Goal: Task Accomplishment & Management: Use online tool/utility

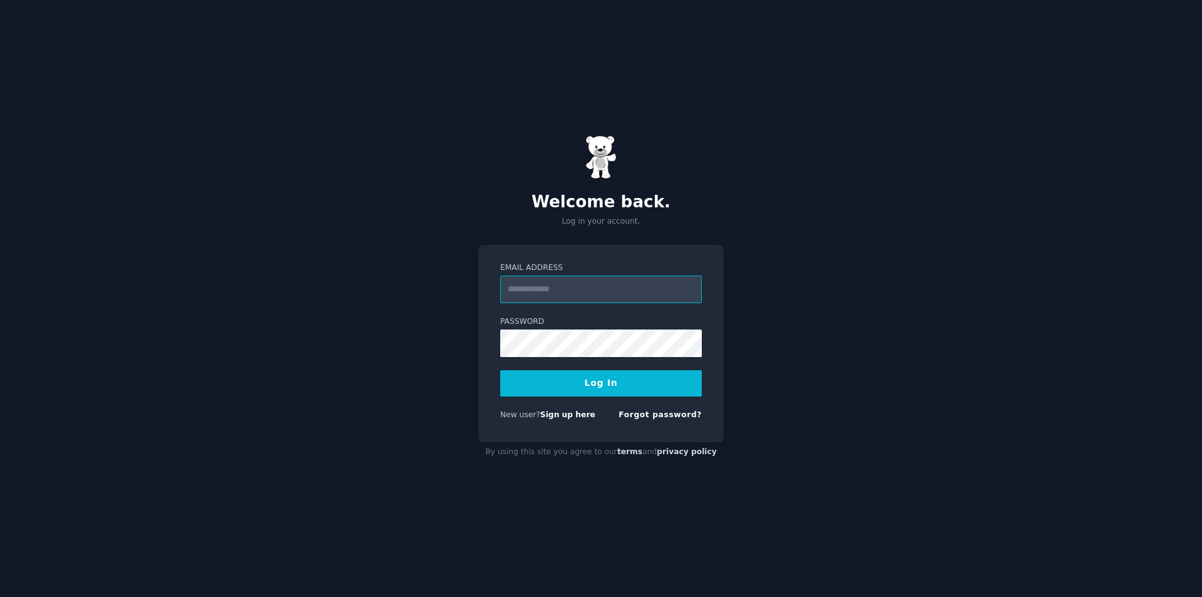
click at [578, 285] on input "Email Address" at bounding box center [601, 290] width 202 height 28
type input "**********"
click at [592, 380] on button "Log In" at bounding box center [601, 383] width 202 height 26
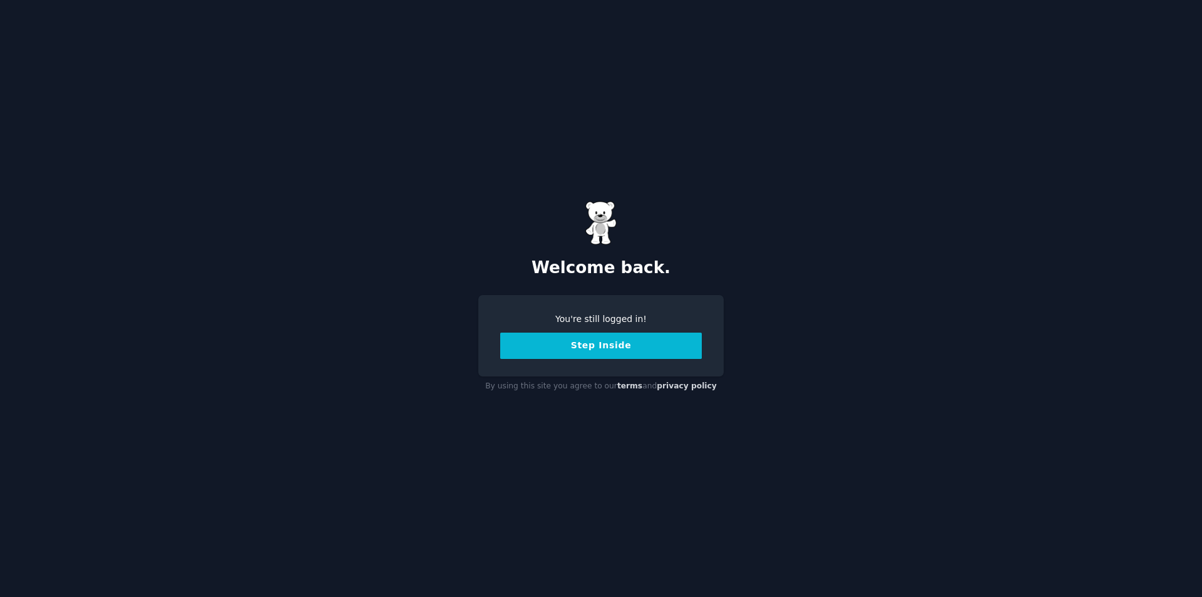
click at [633, 351] on button "Step Inside" at bounding box center [601, 345] width 202 height 26
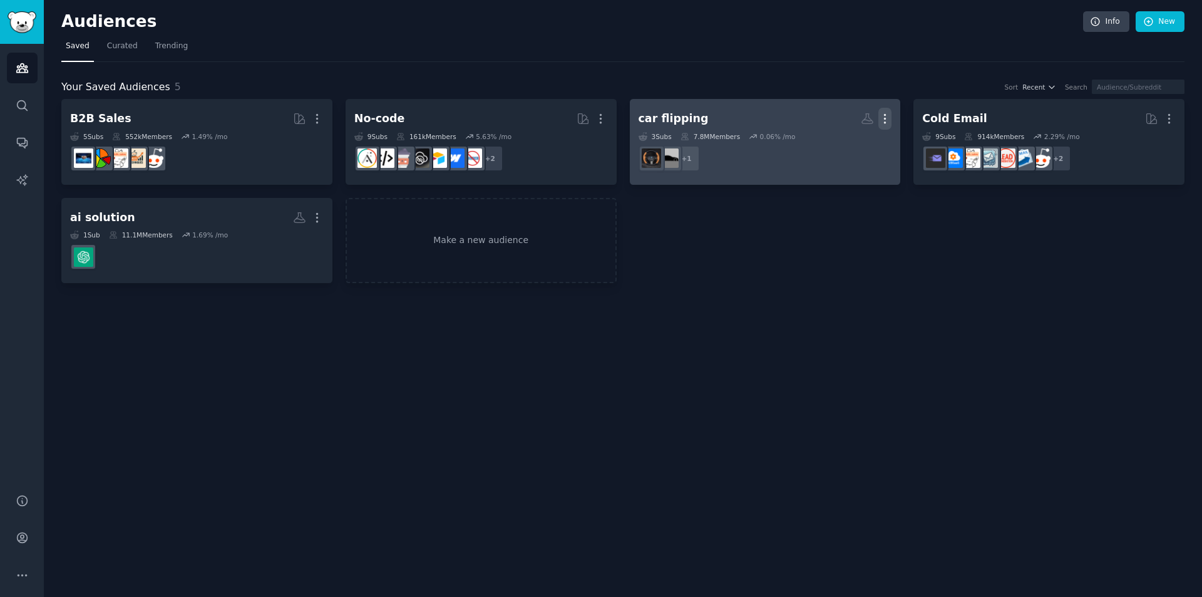
click at [889, 120] on icon "button" at bounding box center [885, 118] width 13 height 13
click at [859, 145] on p "Delete" at bounding box center [851, 144] width 29 height 13
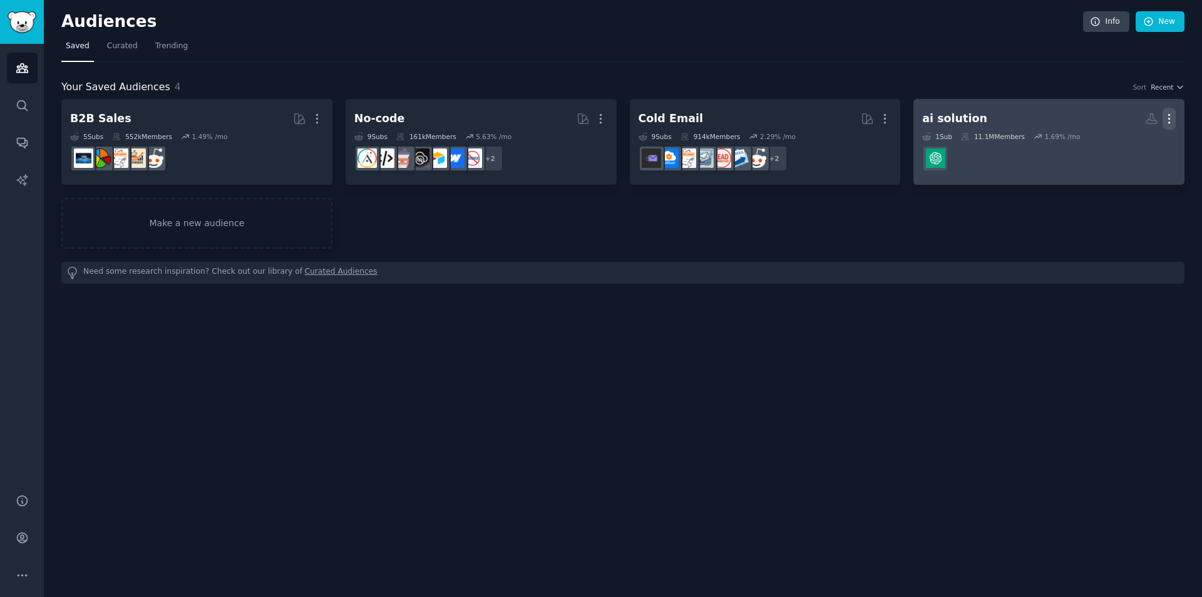
click at [1170, 113] on icon "button" at bounding box center [1169, 118] width 13 height 13
click at [1133, 139] on p "Delete" at bounding box center [1135, 144] width 29 height 13
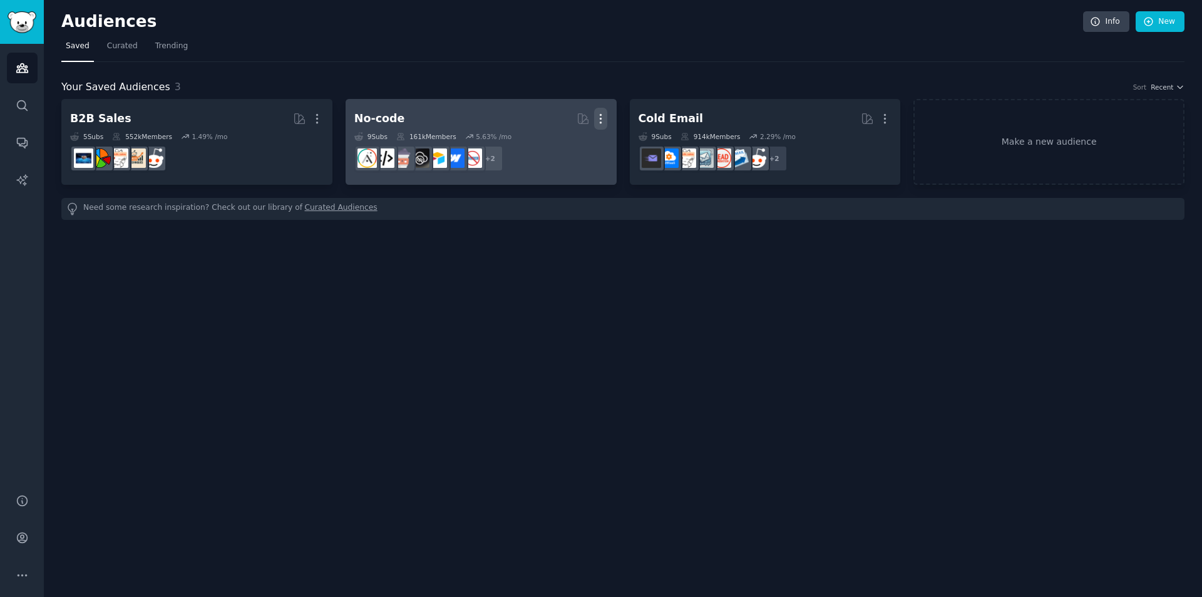
click at [604, 119] on icon "button" at bounding box center [600, 118] width 13 height 13
click at [562, 143] on p "Delete" at bounding box center [566, 144] width 29 height 13
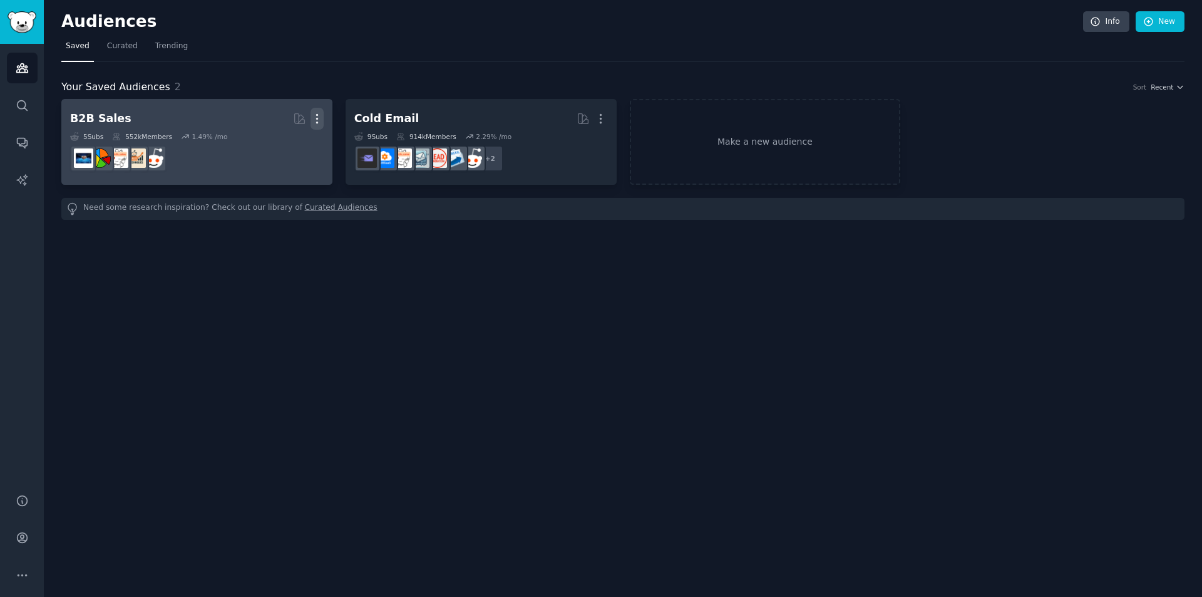
click at [315, 119] on icon "button" at bounding box center [317, 118] width 13 height 13
click at [285, 150] on p "Delete" at bounding box center [283, 144] width 29 height 13
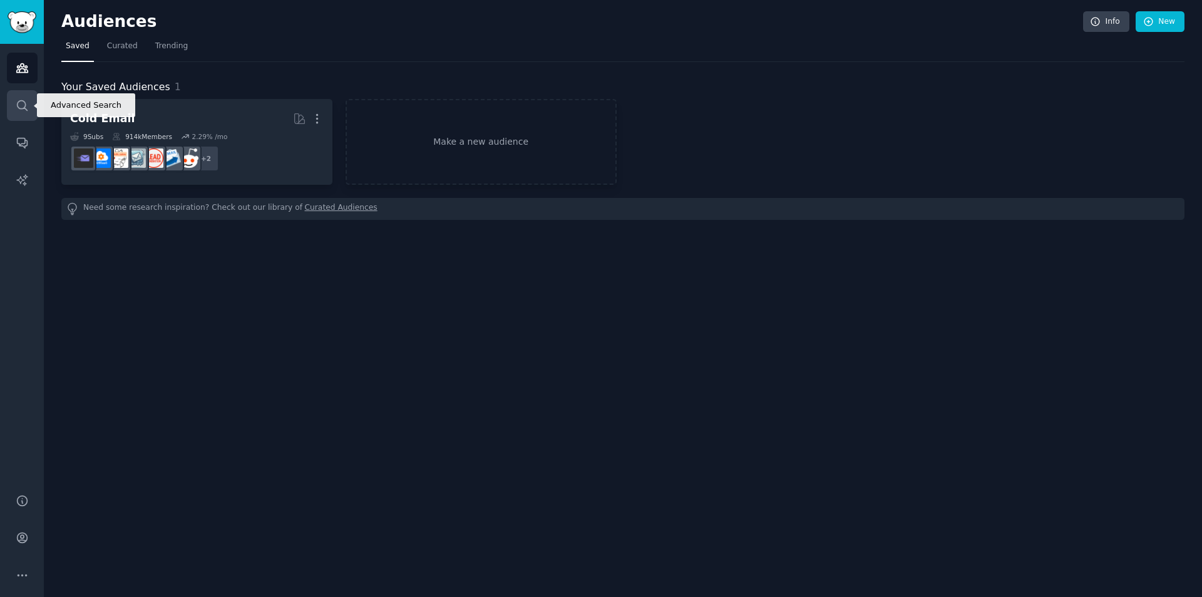
click at [19, 106] on icon "Sidebar" at bounding box center [22, 105] width 13 height 13
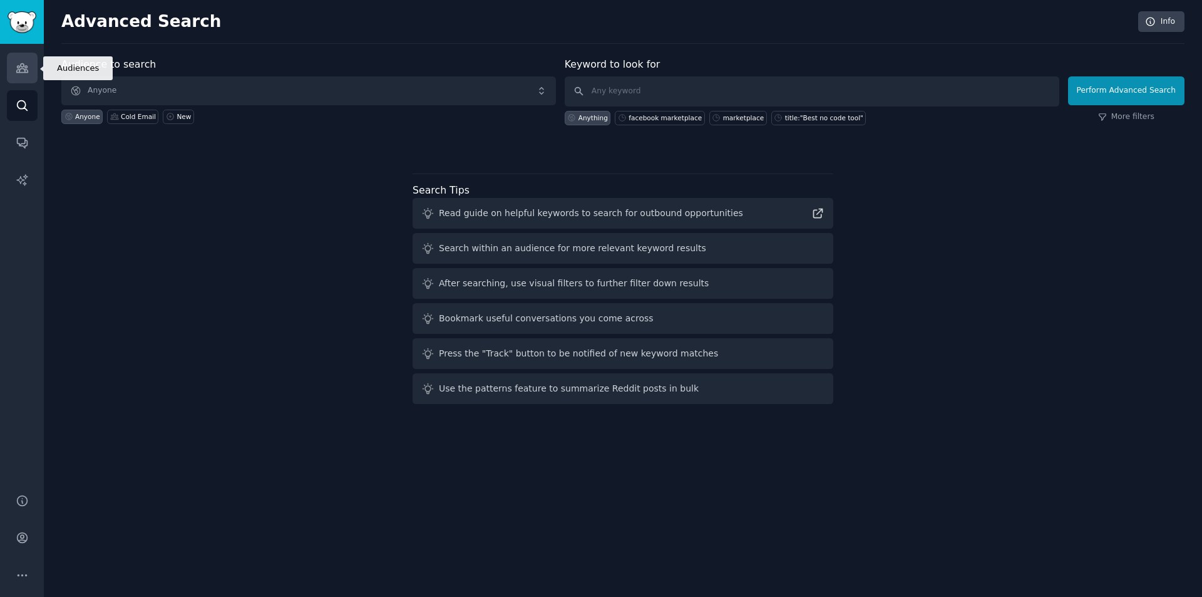
click at [14, 71] on link "Audiences" at bounding box center [22, 68] width 31 height 31
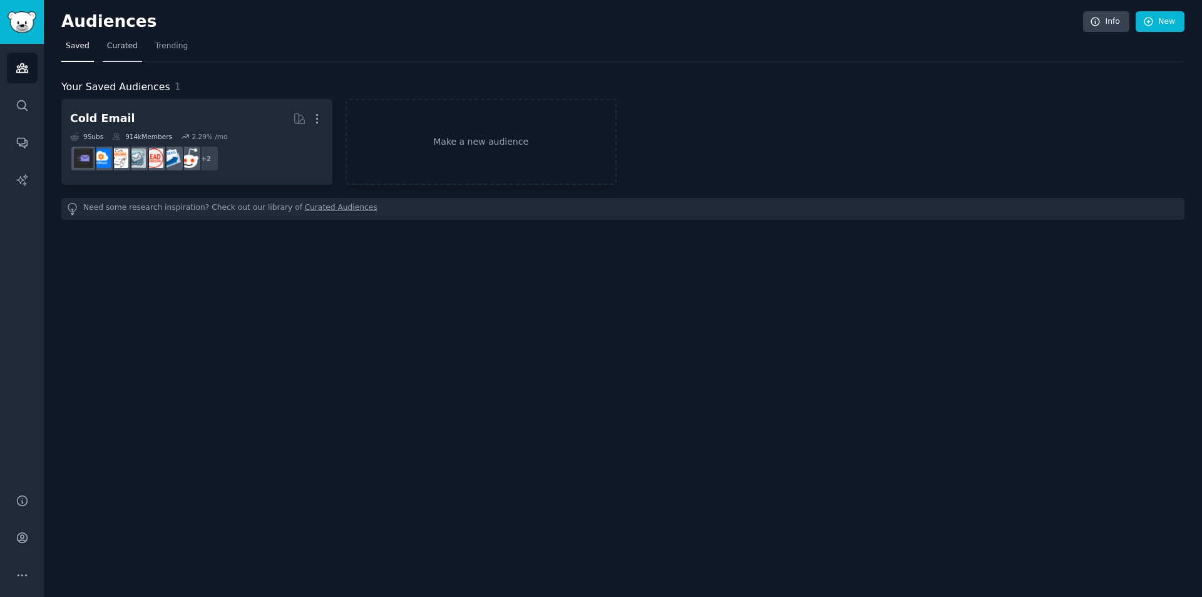
click at [115, 43] on span "Curated" at bounding box center [122, 46] width 31 height 11
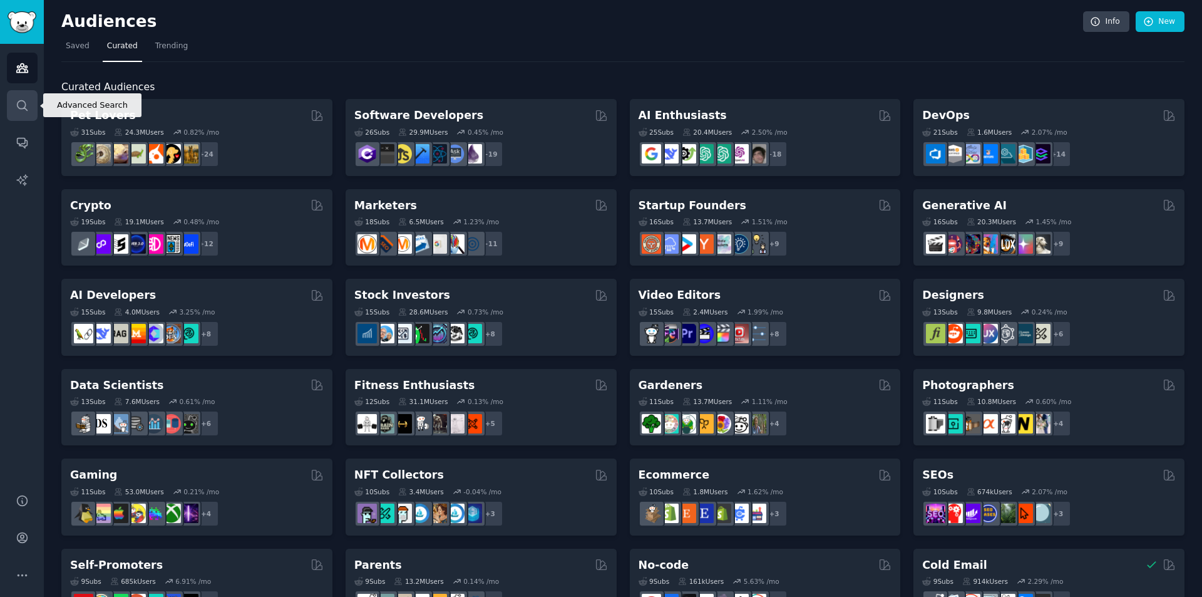
click at [18, 110] on icon "Sidebar" at bounding box center [22, 105] width 13 height 13
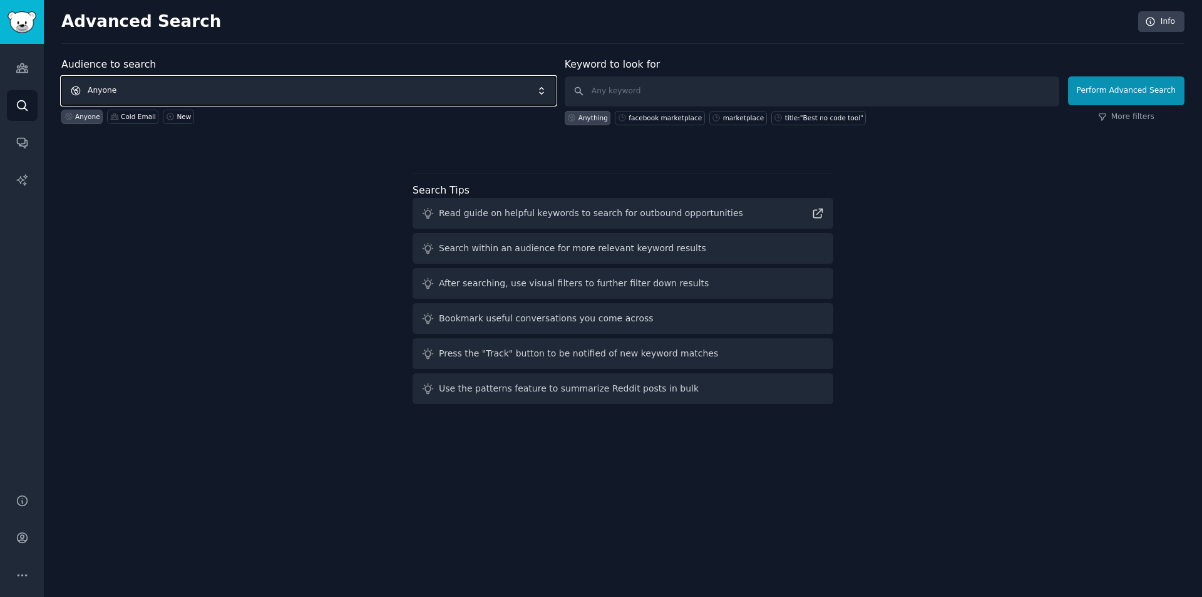
click at [230, 82] on span "Anyone" at bounding box center [308, 90] width 495 height 29
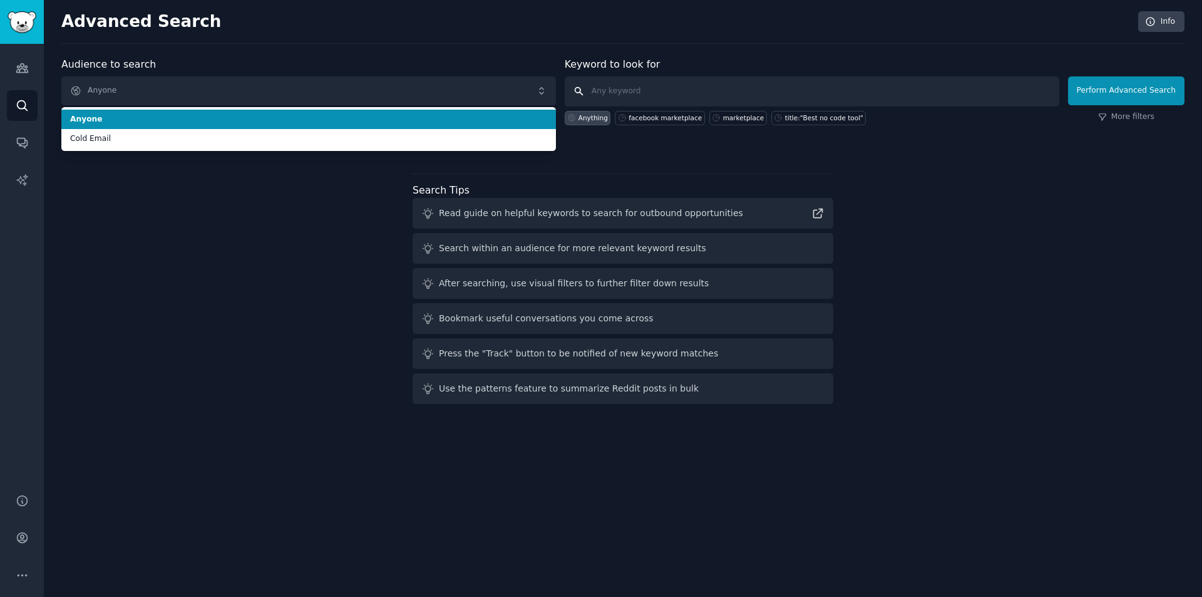
click at [674, 84] on input "text" at bounding box center [812, 91] width 495 height 30
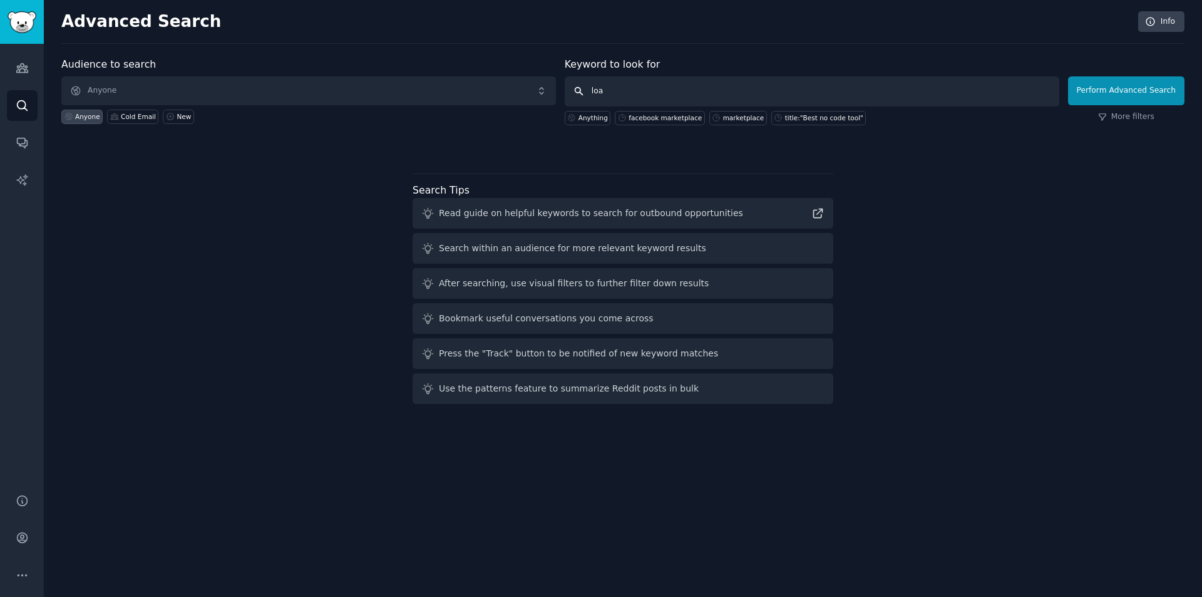
type input "loan"
click button "Perform Advanced Search" at bounding box center [1126, 90] width 116 height 29
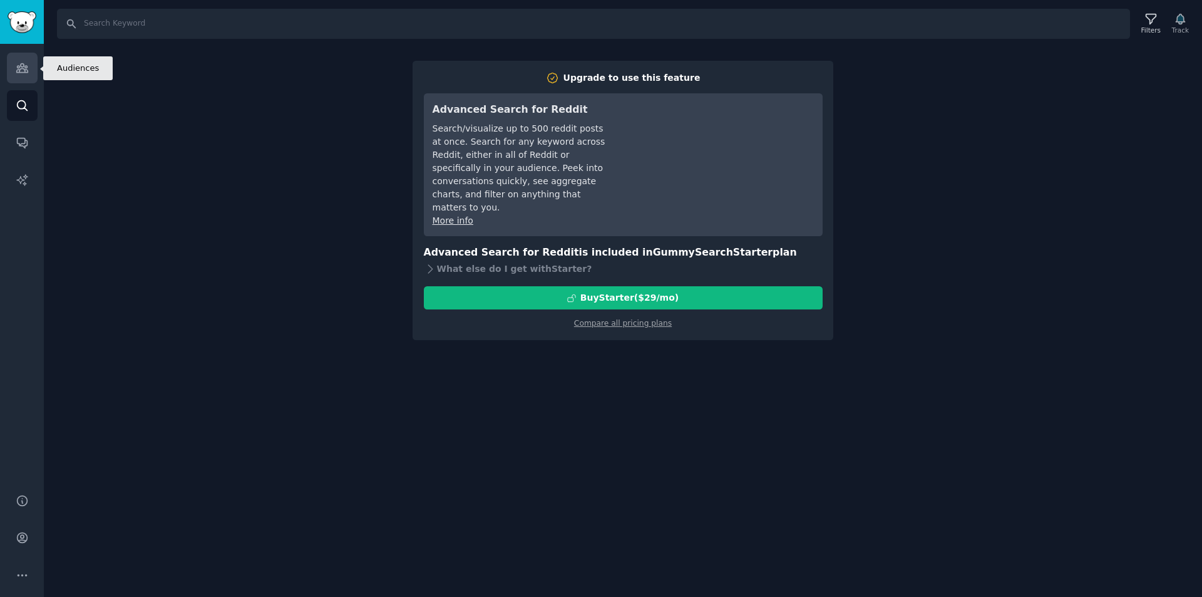
click at [17, 66] on icon "Sidebar" at bounding box center [21, 68] width 11 height 9
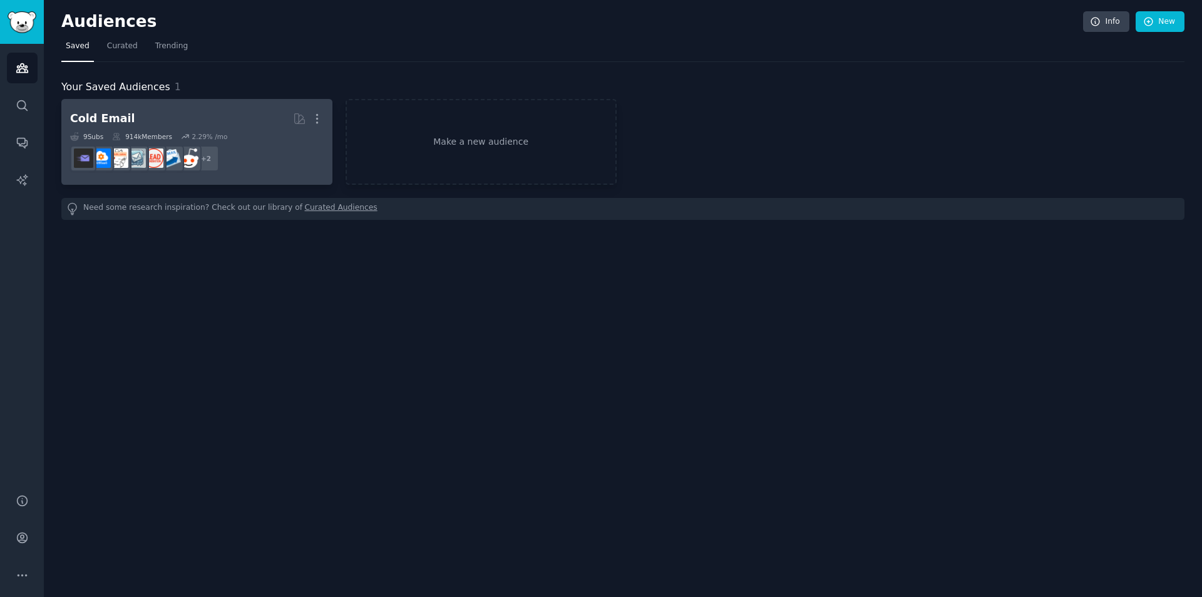
click at [192, 144] on dd "+ 2" at bounding box center [197, 158] width 254 height 35
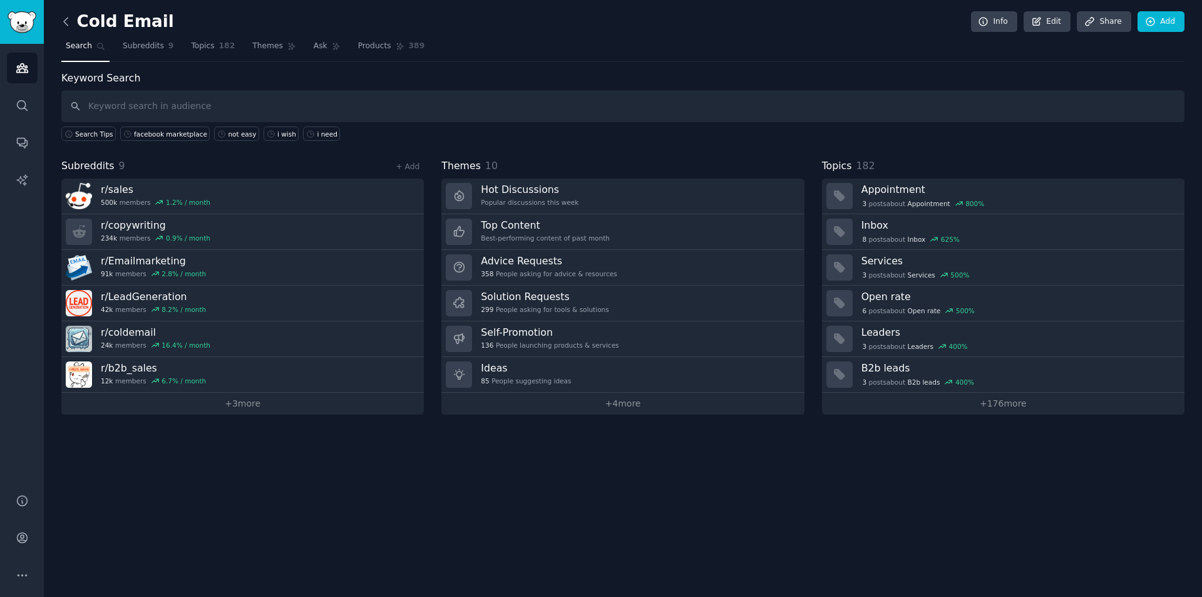
click at [64, 17] on icon at bounding box center [65, 21] width 13 height 13
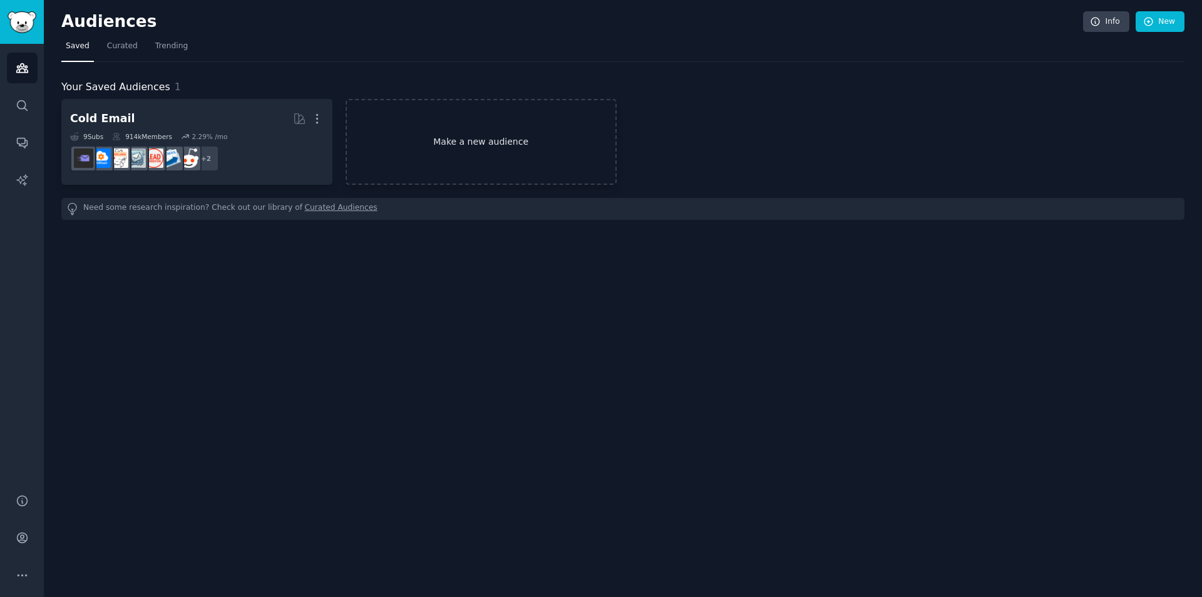
click at [456, 136] on link "Make a new audience" at bounding box center [481, 142] width 271 height 86
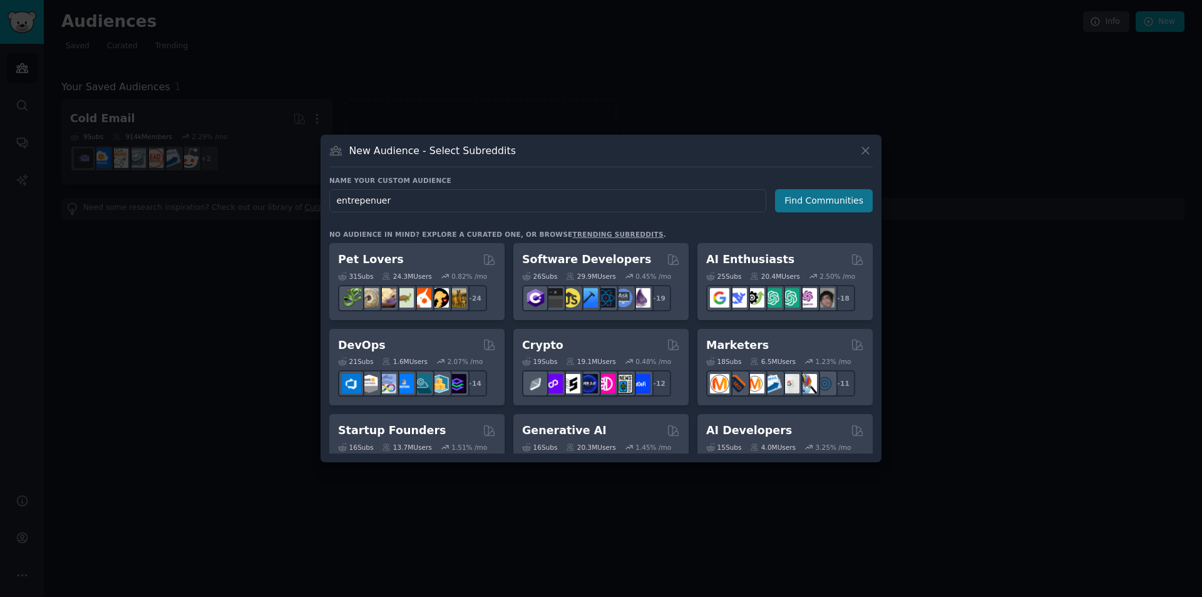
type input "entrepenuer"
click at [858, 199] on button "Find Communities" at bounding box center [824, 200] width 98 height 23
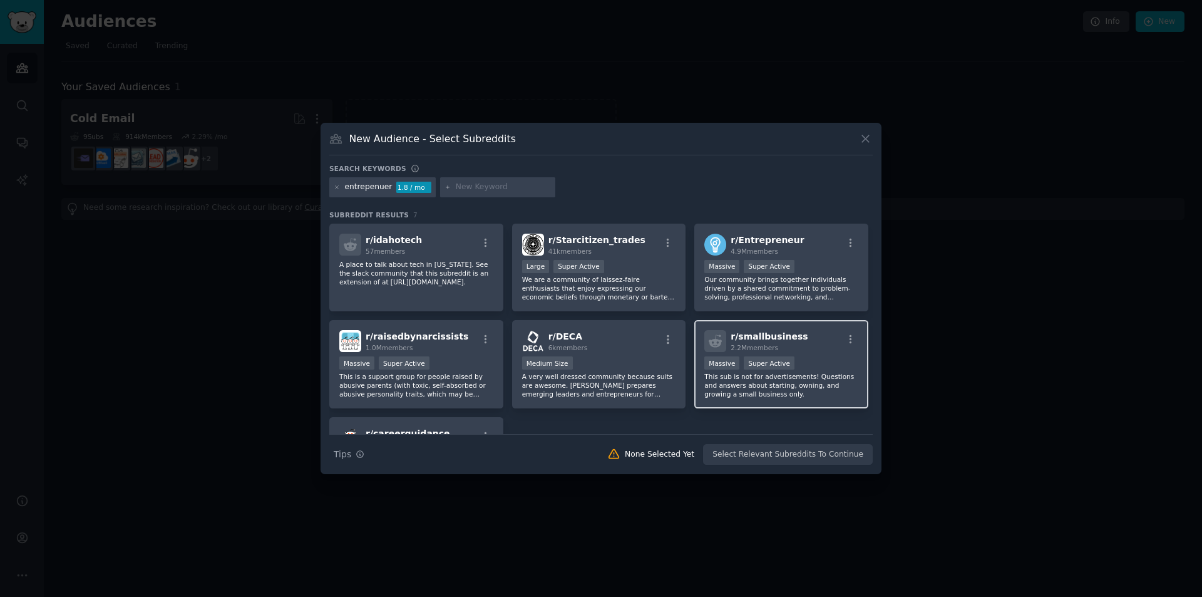
click at [830, 344] on div "r/ smallbusiness 2.2M members" at bounding box center [781, 341] width 154 height 22
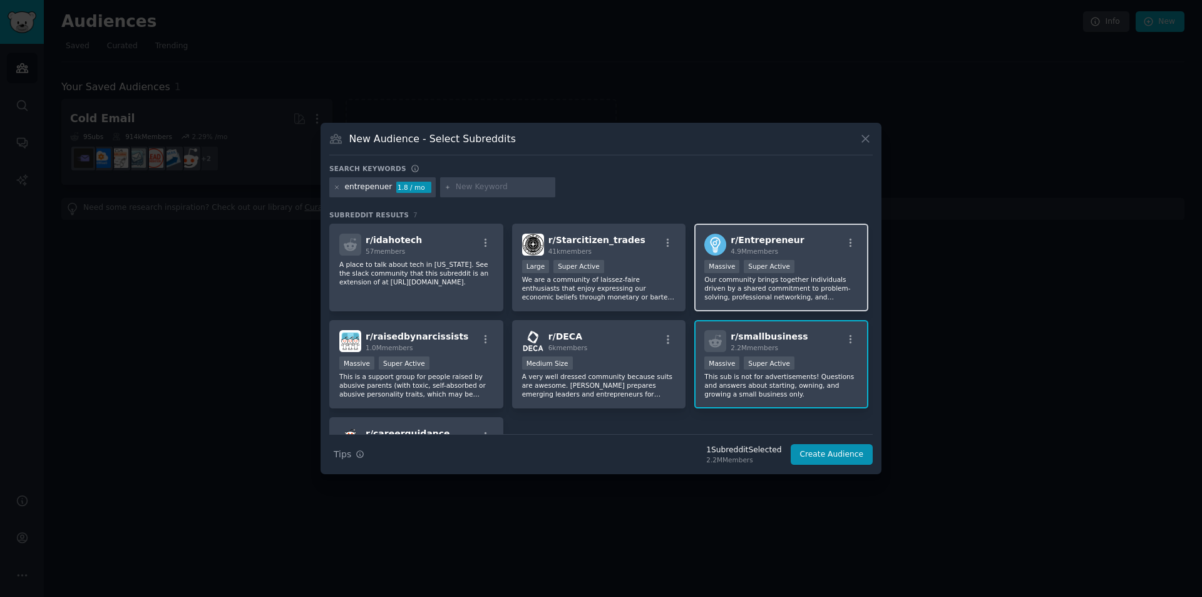
click at [806, 271] on div "Massive Super Active" at bounding box center [781, 268] width 154 height 16
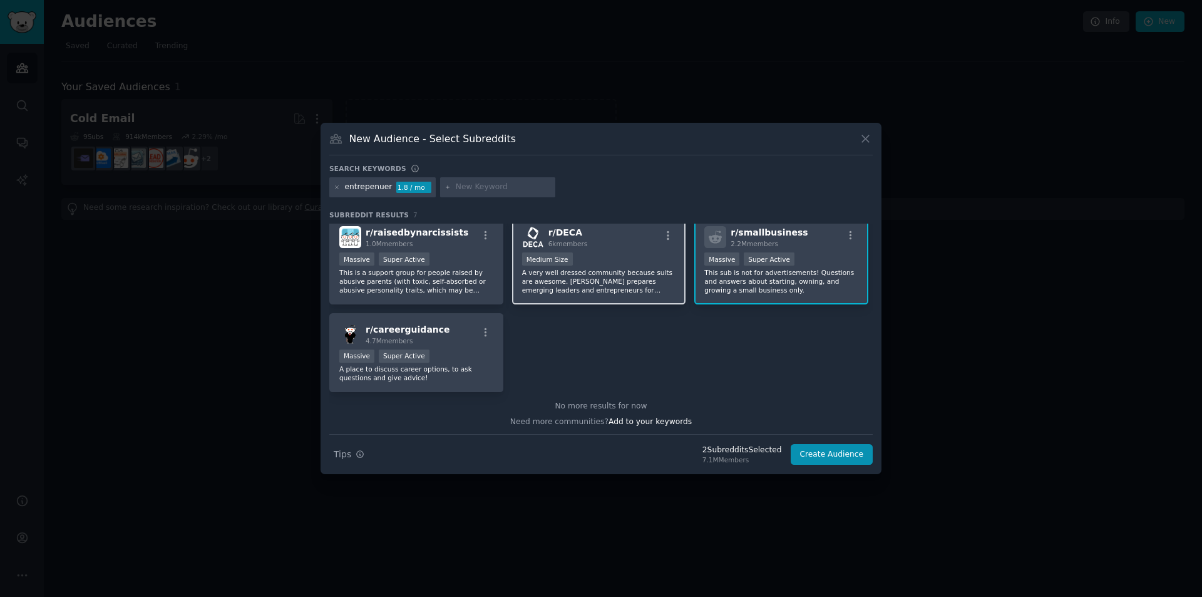
scroll to position [106, 0]
click at [834, 451] on button "Create Audience" at bounding box center [832, 454] width 83 height 21
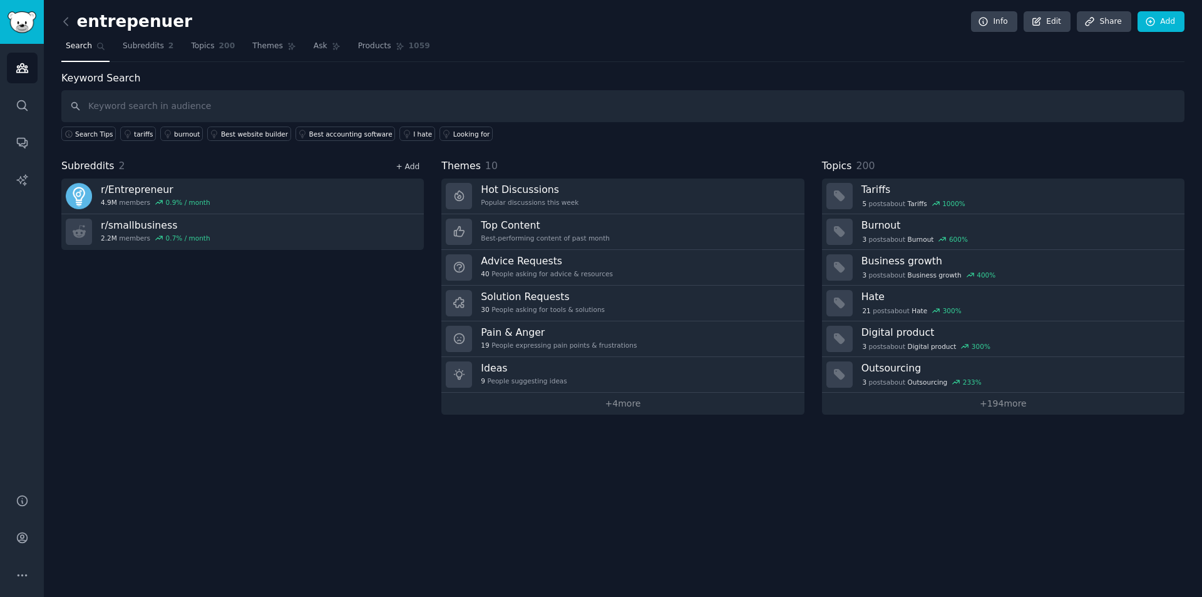
click at [419, 168] on link "+ Add" at bounding box center [408, 166] width 24 height 9
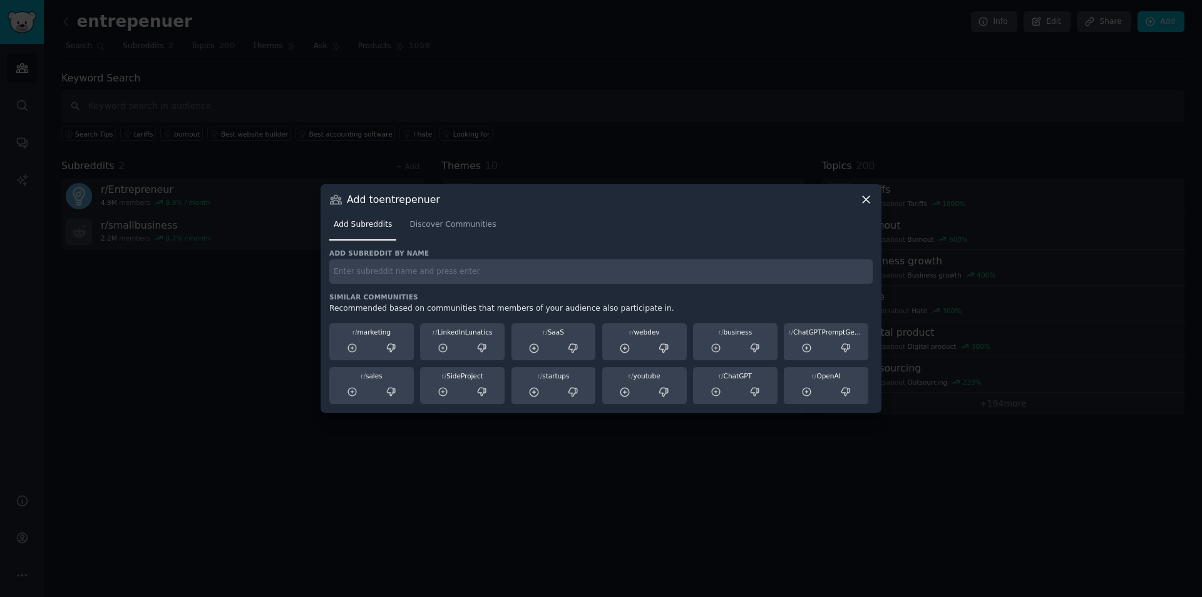
click at [422, 281] on input "text" at bounding box center [601, 271] width 544 height 24
type input "small business"
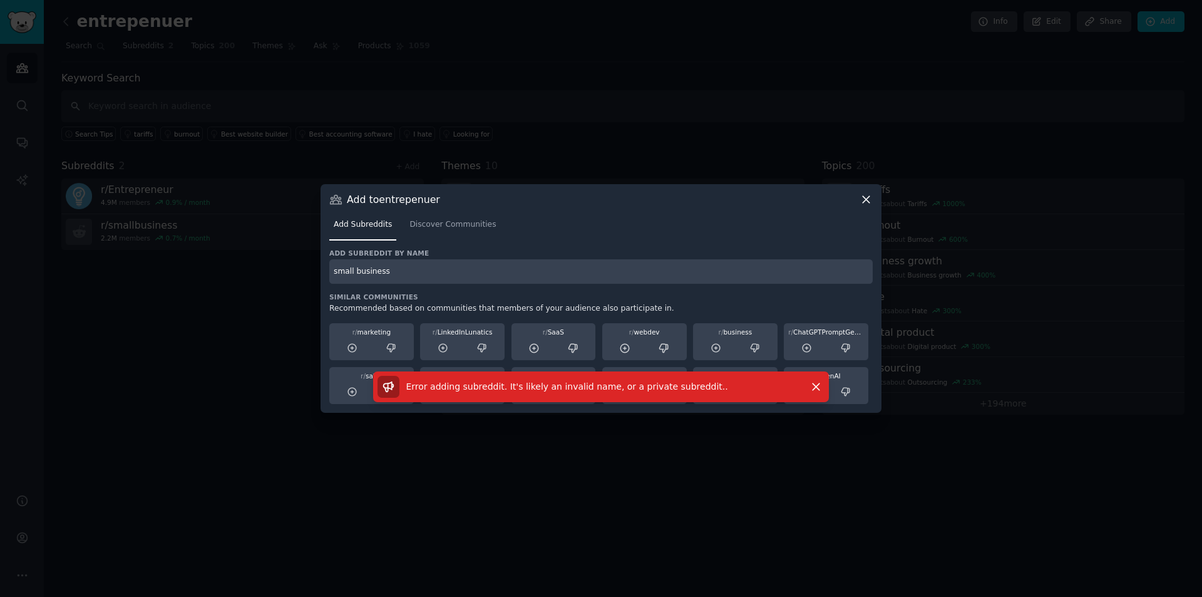
click at [430, 269] on input "small business" at bounding box center [601, 271] width 544 height 24
click at [456, 223] on span "Discover Communities" at bounding box center [453, 224] width 86 height 11
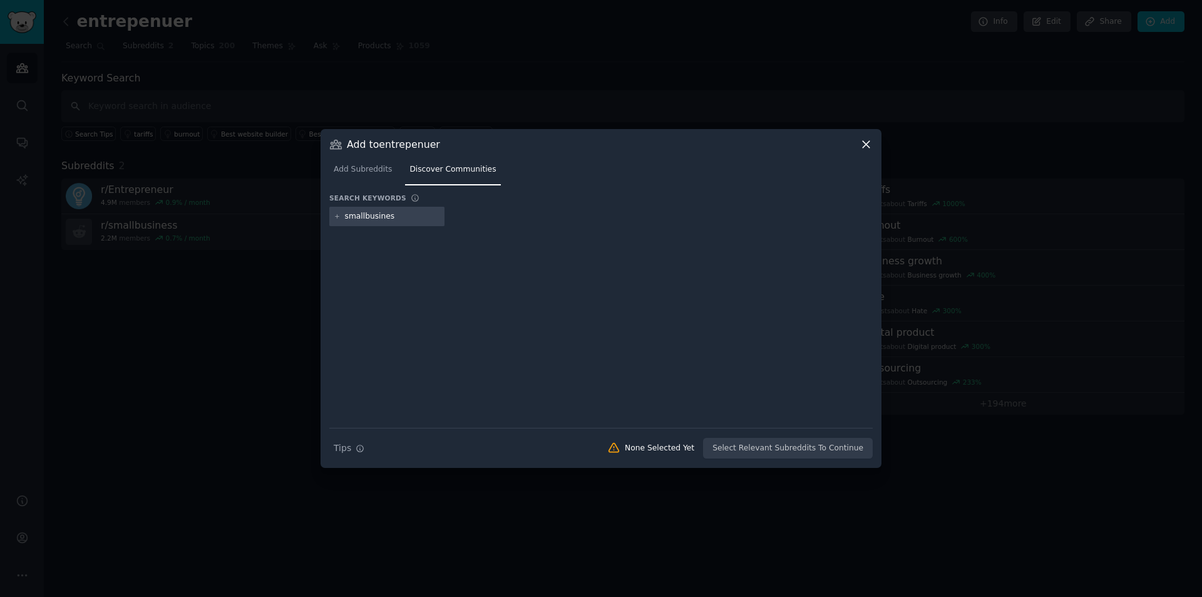
type input "smallbusiness"
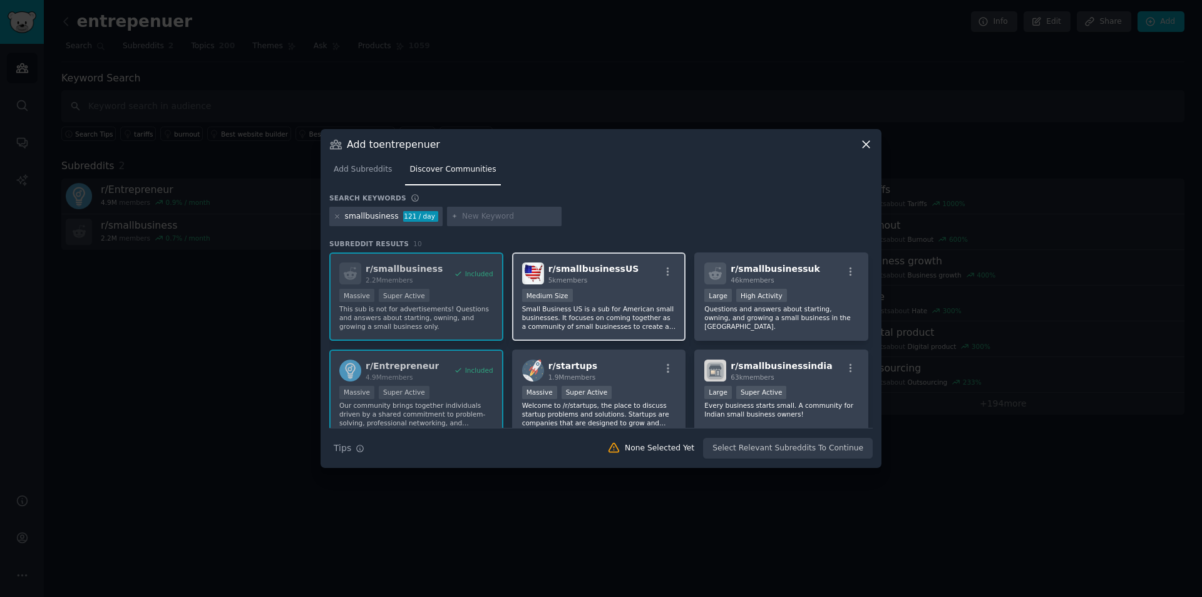
click at [611, 303] on div "1000 - 10,000 members Medium Size" at bounding box center [599, 297] width 154 height 16
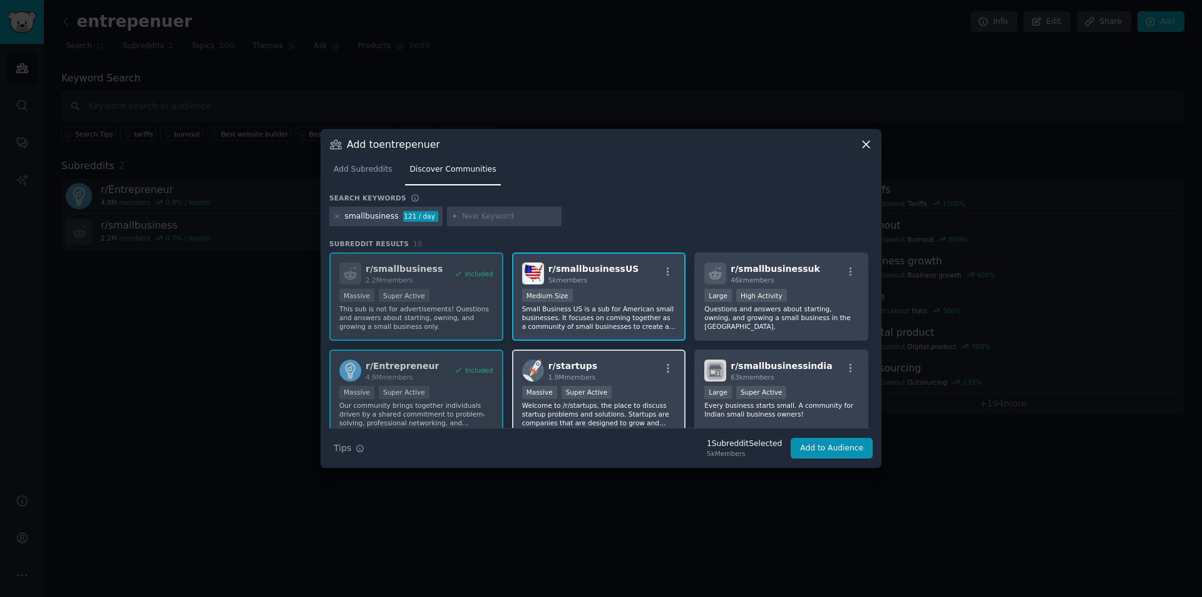
click at [607, 384] on div "r/ startups 1.9M members >= 95th percentile for submissions / day Massive Super…" at bounding box center [599, 393] width 174 height 88
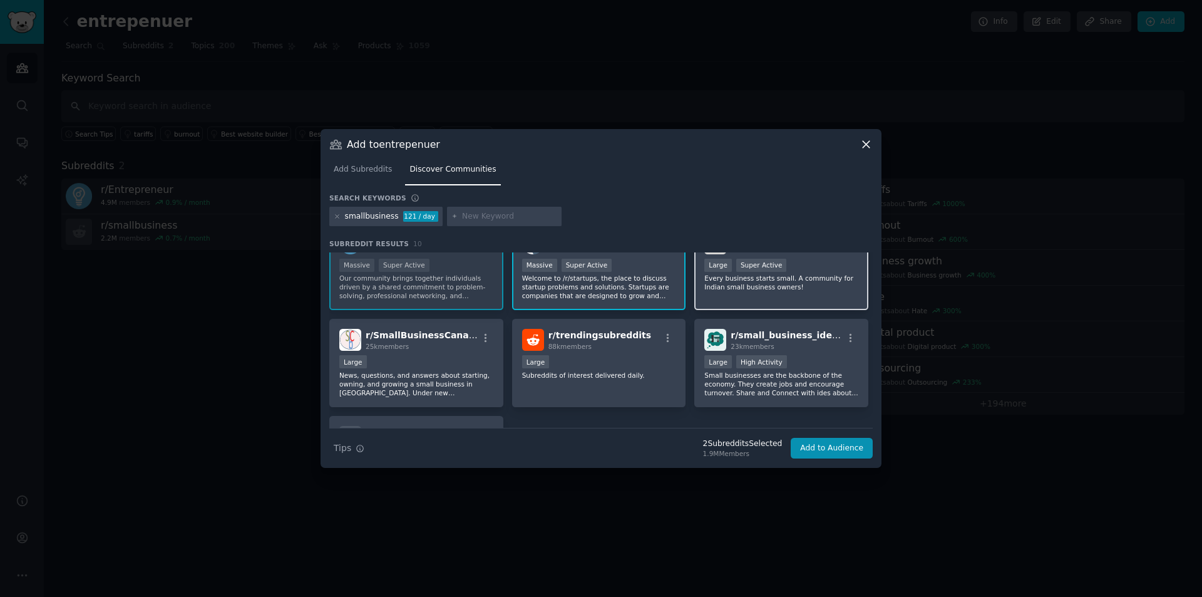
scroll to position [188, 0]
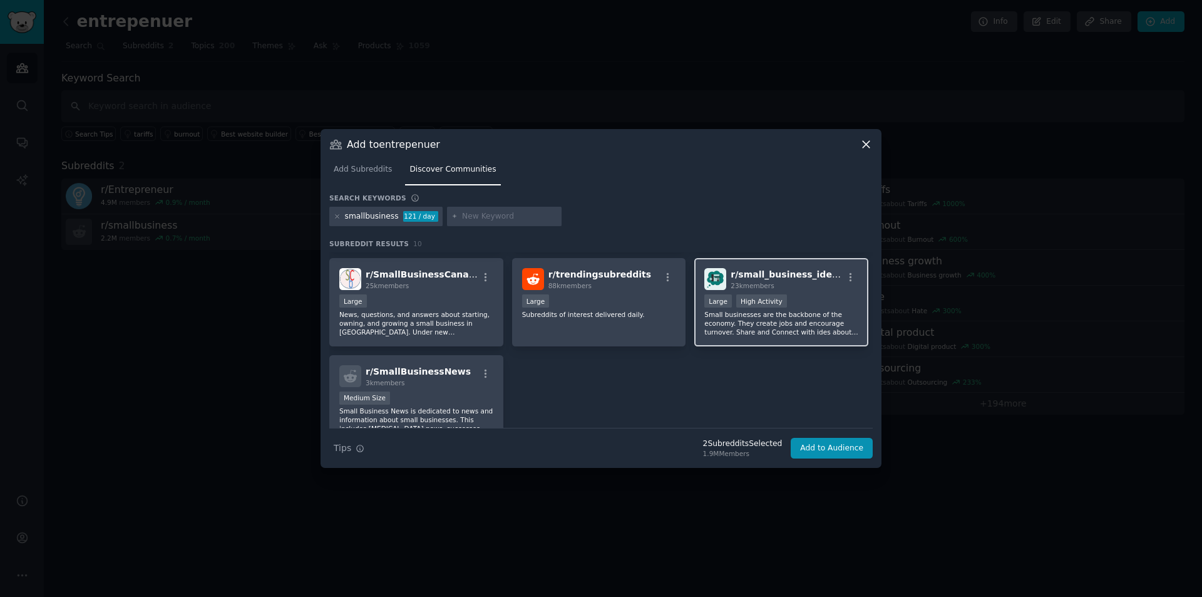
click at [806, 295] on div "Large High Activity" at bounding box center [781, 302] width 154 height 16
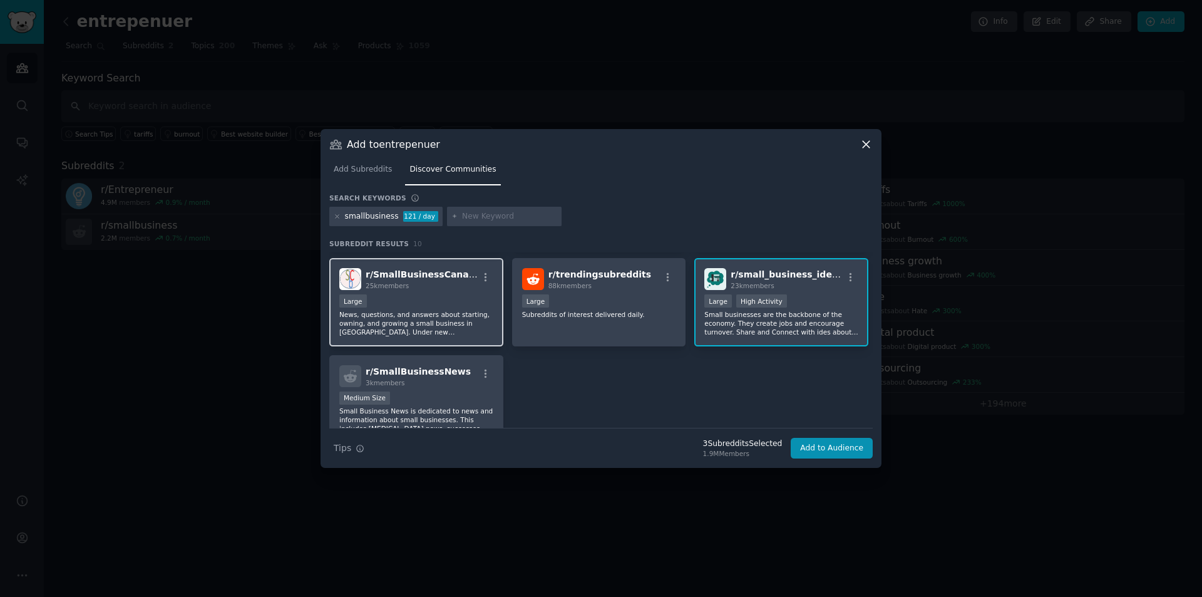
click at [407, 297] on div "Large" at bounding box center [416, 302] width 154 height 16
click at [432, 389] on div "r/ SmallBusinessNews 3k members Medium Size Small Business News is dedicated to…" at bounding box center [416, 399] width 174 height 88
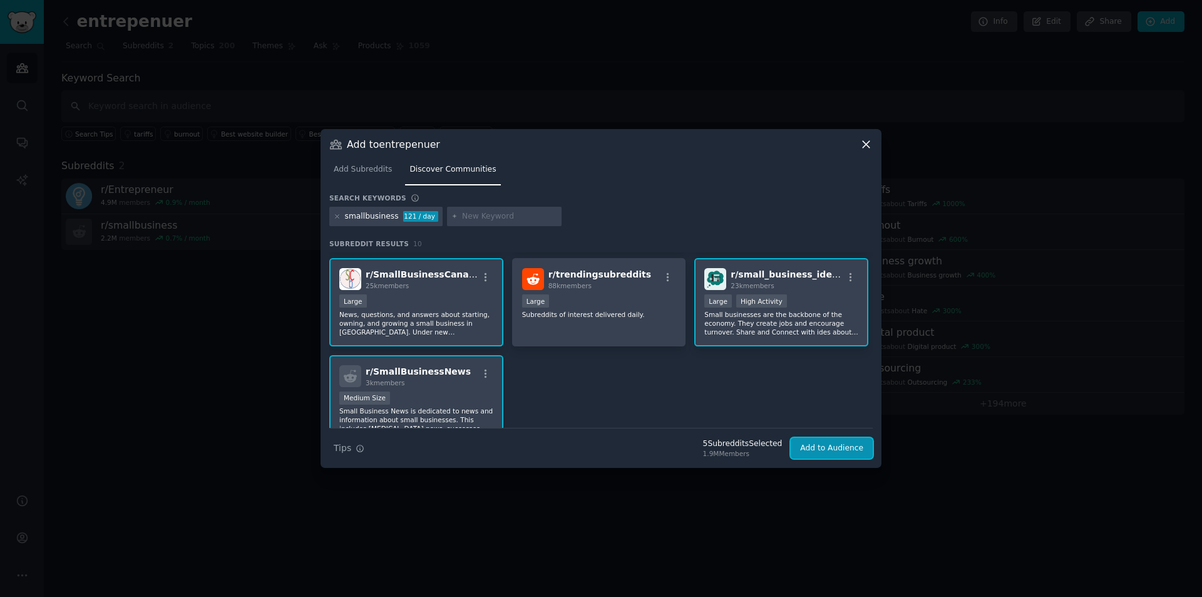
click at [833, 446] on button "Add to Audience" at bounding box center [832, 448] width 82 height 21
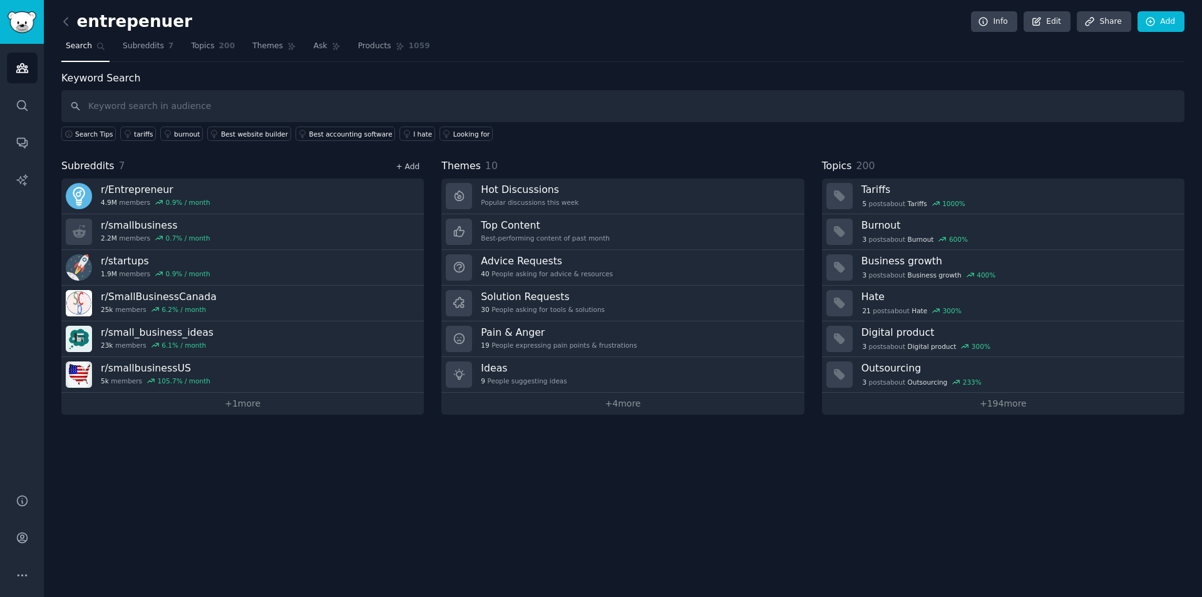
click at [410, 165] on link "+ Add" at bounding box center [408, 166] width 24 height 9
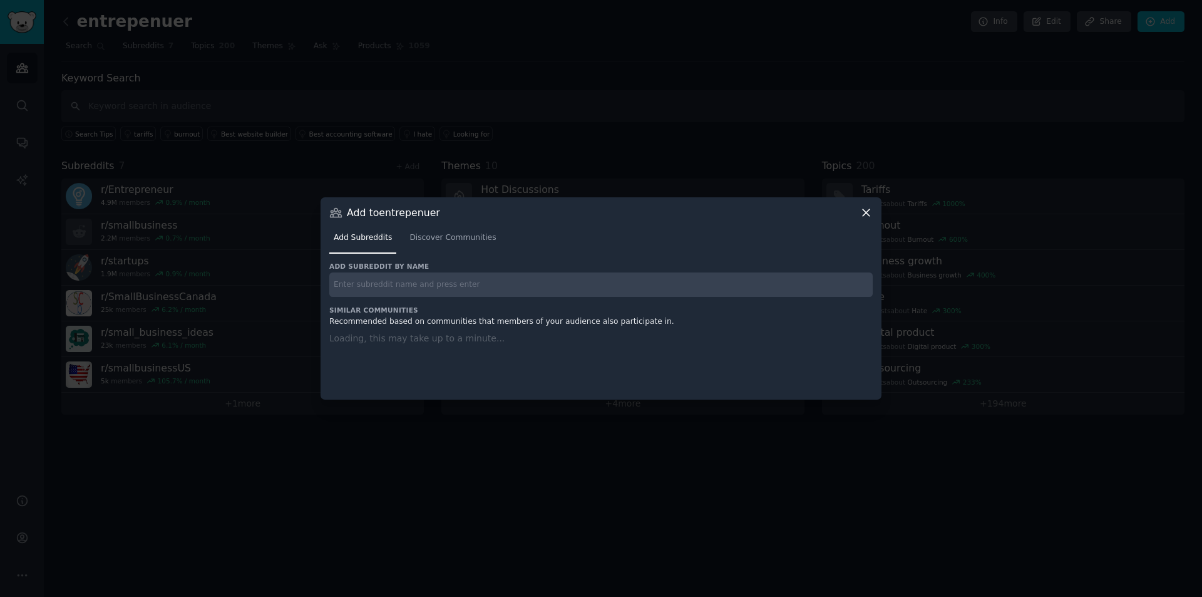
click at [409, 284] on div "Add subreddit by name Similar Communities Recommended based on communities that…" at bounding box center [601, 323] width 544 height 123
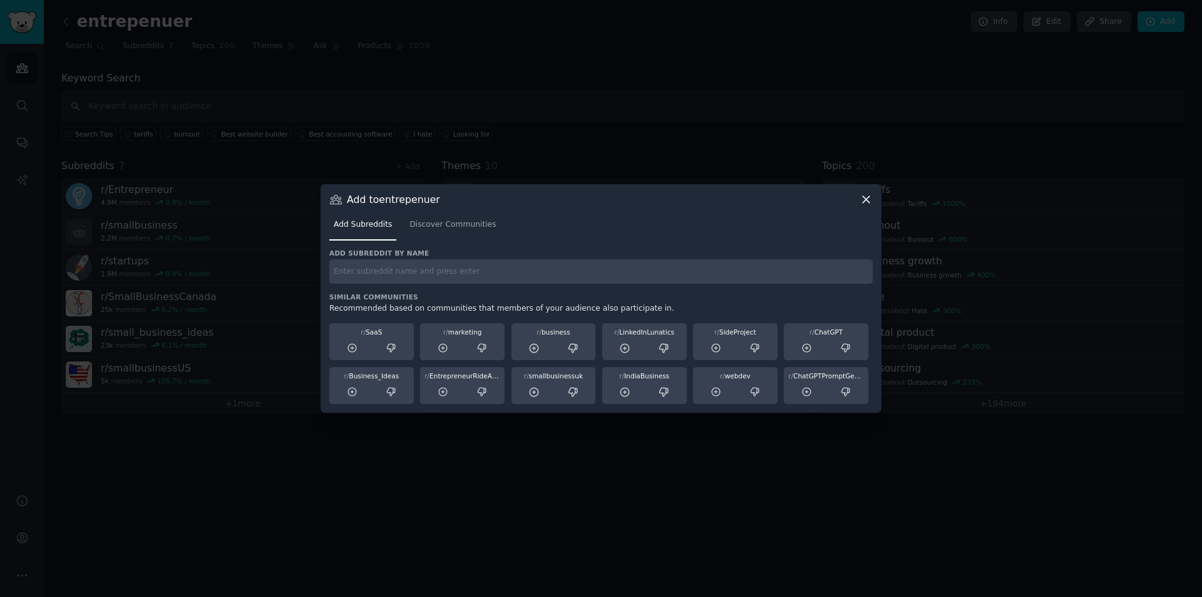
click at [378, 267] on input "text" at bounding box center [601, 271] width 544 height 24
type input "business loan"
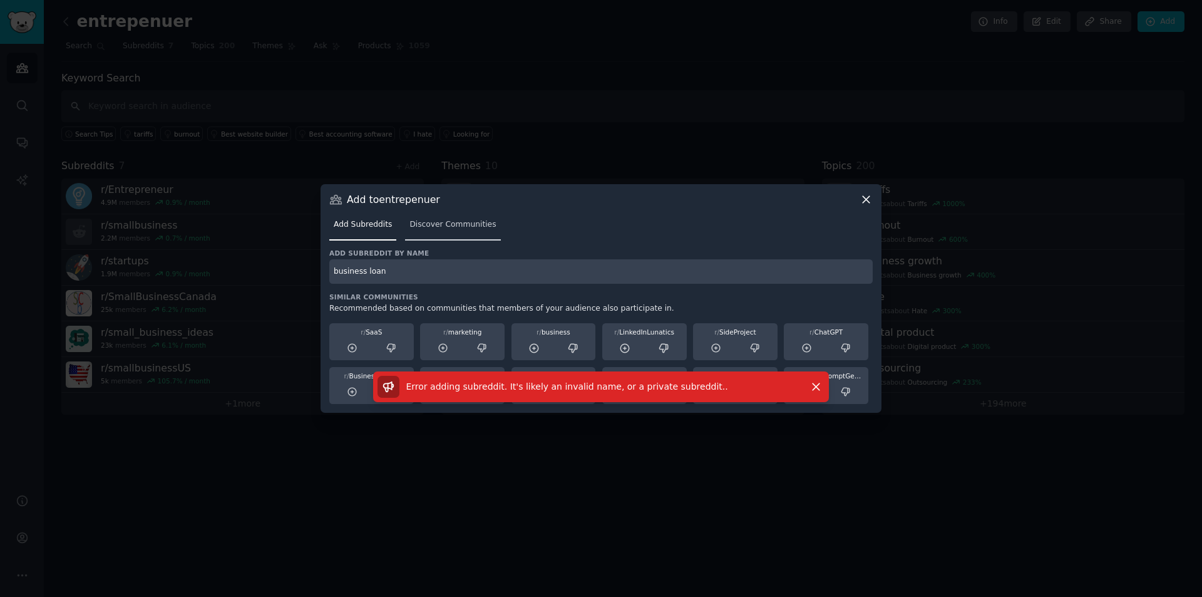
click at [459, 215] on link "Discover Communities" at bounding box center [452, 228] width 95 height 26
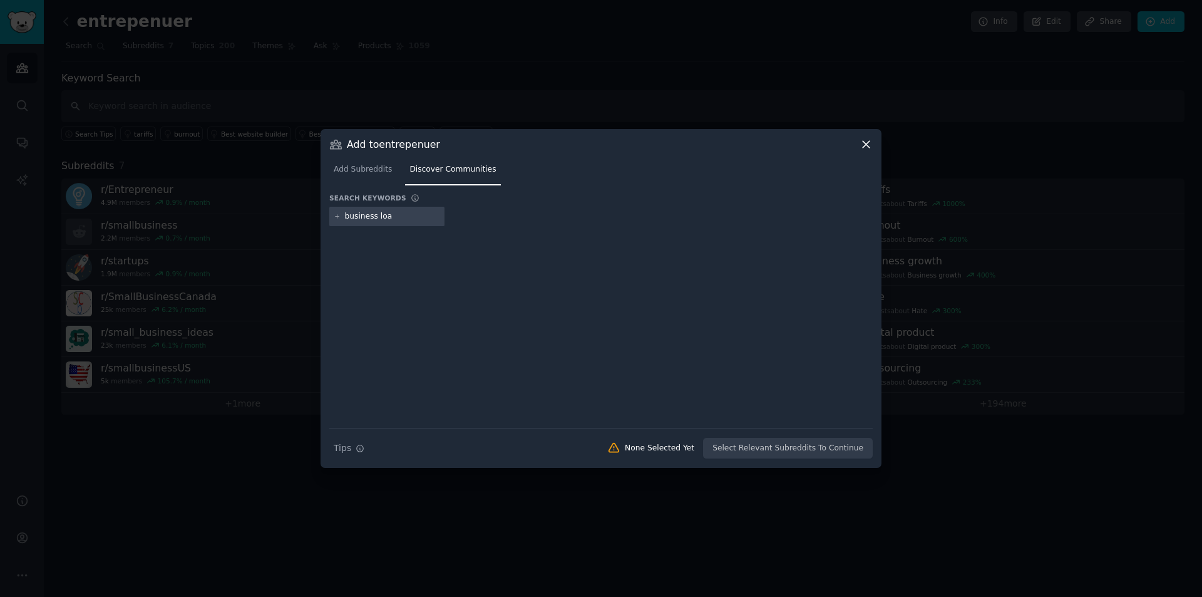
type input "business loan"
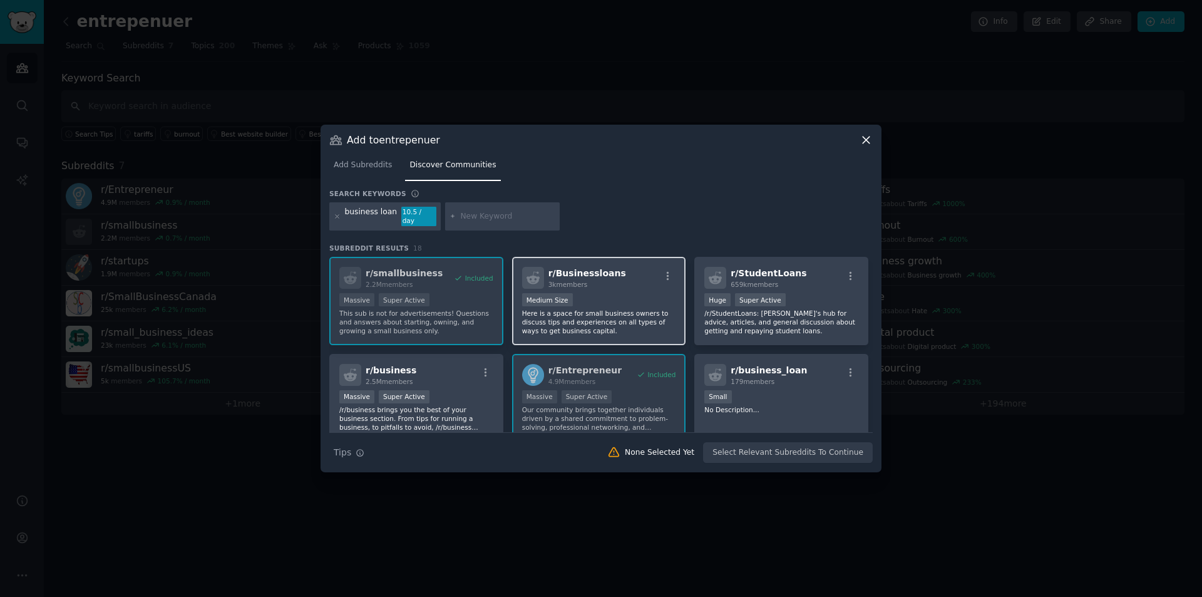
click at [627, 293] on div "Medium Size" at bounding box center [599, 301] width 154 height 16
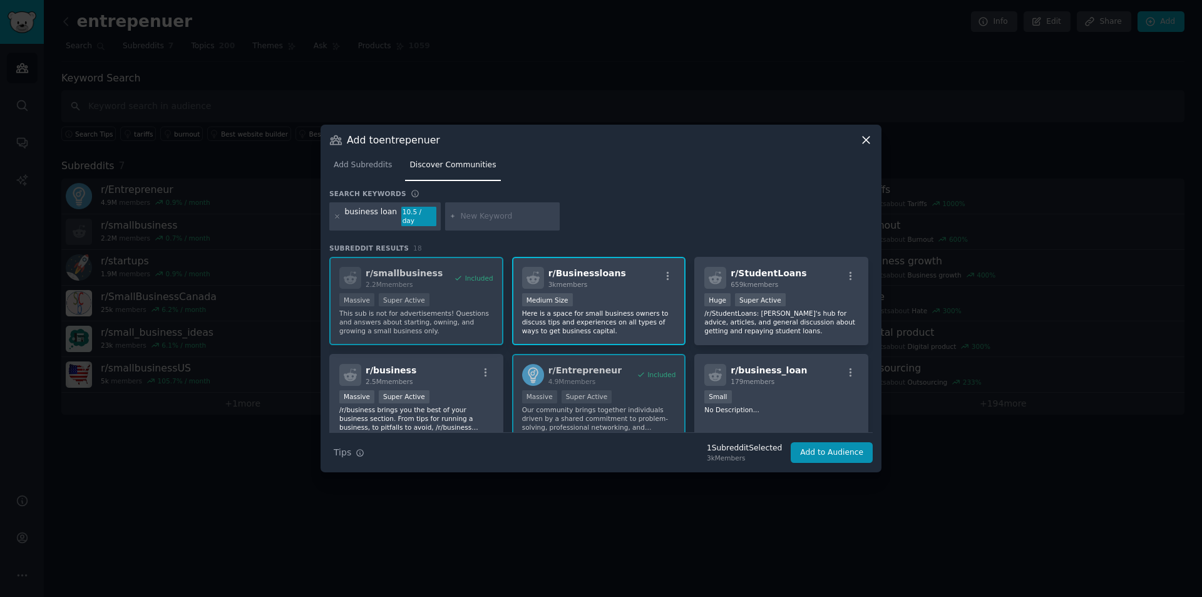
drag, startPoint x: 627, startPoint y: 289, endPoint x: 619, endPoint y: 287, distance: 7.7
click at [619, 287] on div "r/ Businessloans 3k members Medium Size Here is a space for small business owne…" at bounding box center [599, 301] width 174 height 88
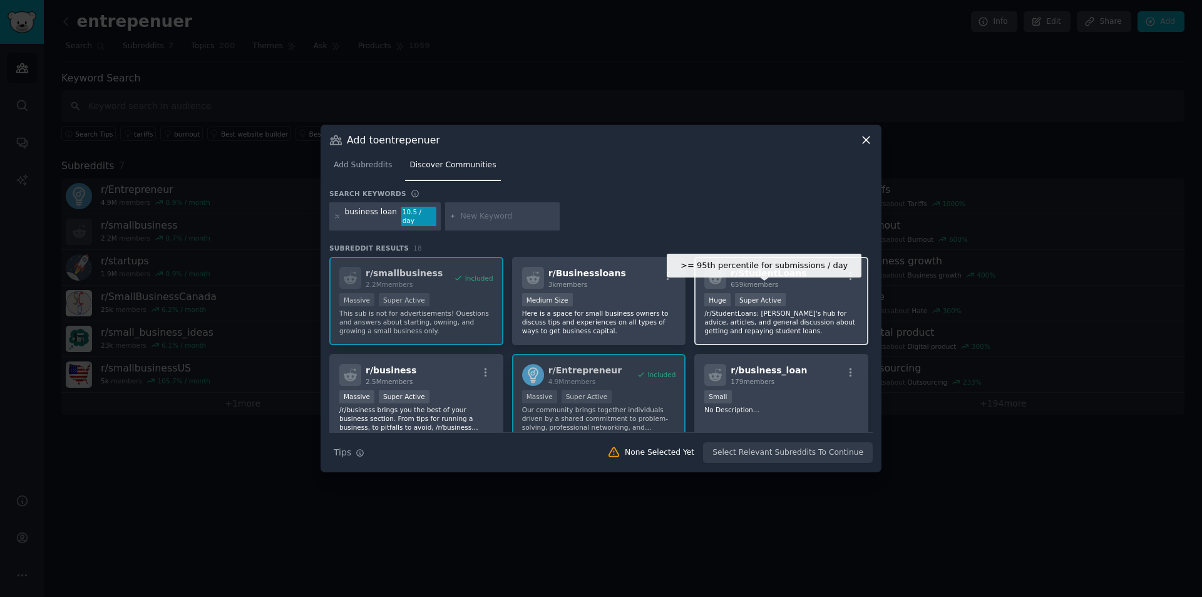
click at [775, 293] on div "Super Active" at bounding box center [760, 299] width 51 height 13
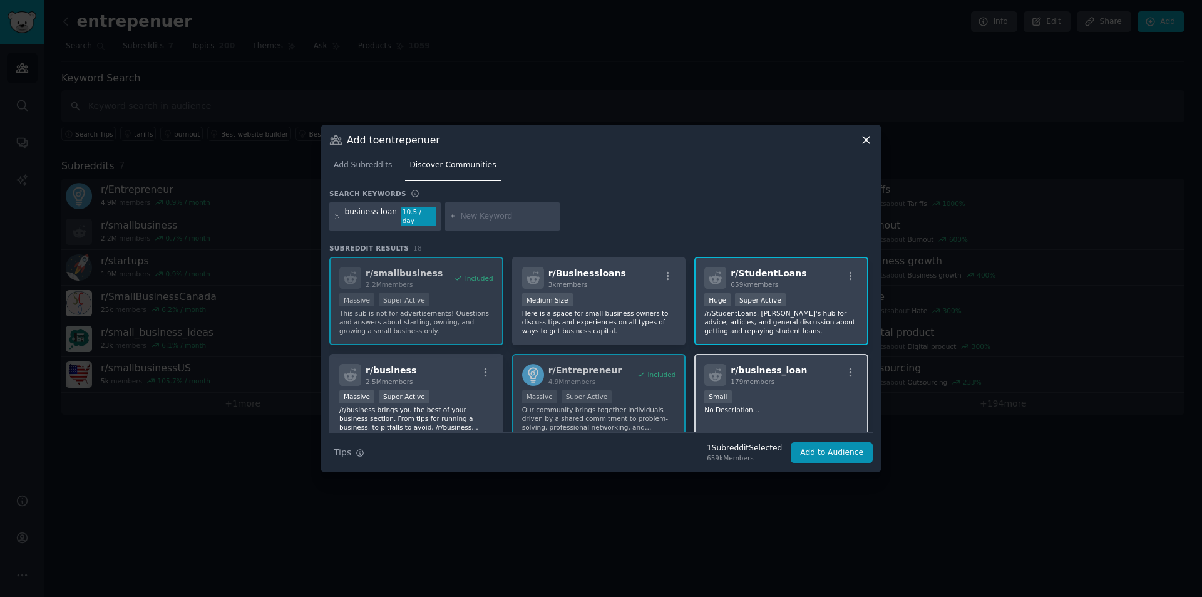
click at [771, 377] on div "179 members" at bounding box center [769, 381] width 76 height 9
click at [617, 383] on div "r/ smallbusiness 2.2M members Included Massive Super Active This sub is not for…" at bounding box center [601, 446] width 544 height 378
click at [631, 287] on div "r/ Businessloans 3k members Medium Size Here is a space for small business owne…" at bounding box center [599, 301] width 174 height 88
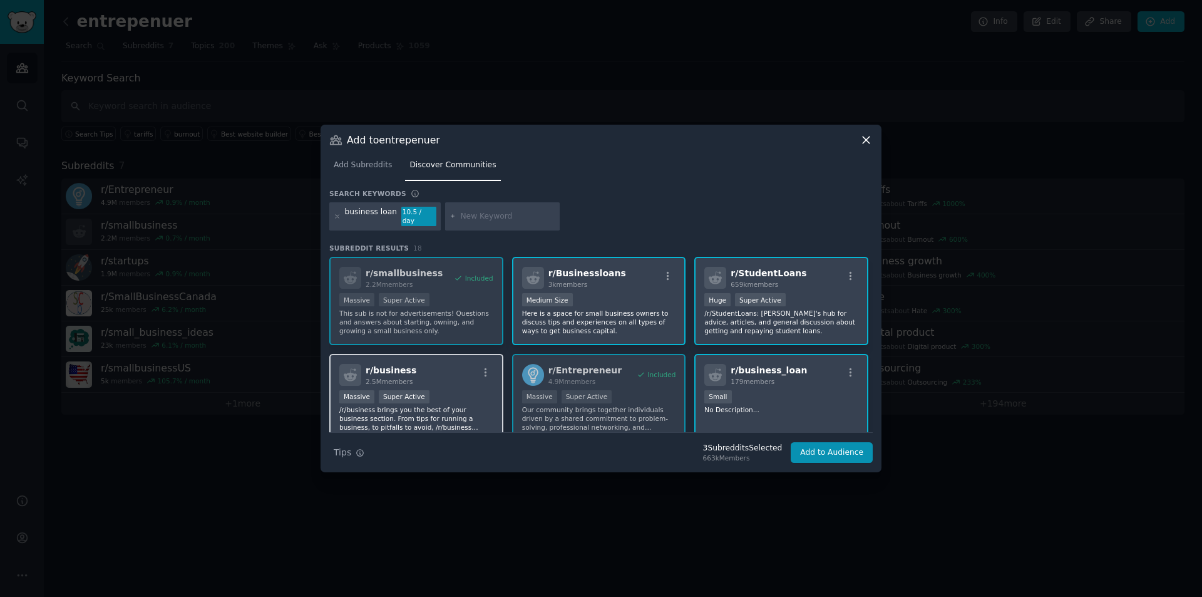
click at [463, 379] on div "r/ business 2.5M members" at bounding box center [416, 375] width 154 height 22
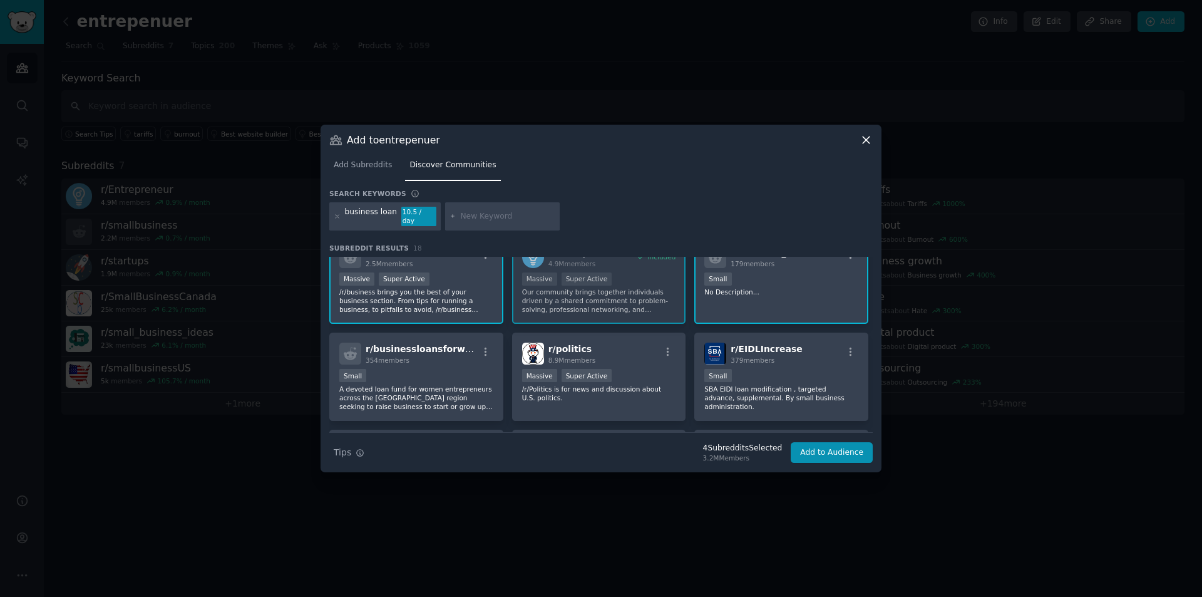
scroll to position [125, 0]
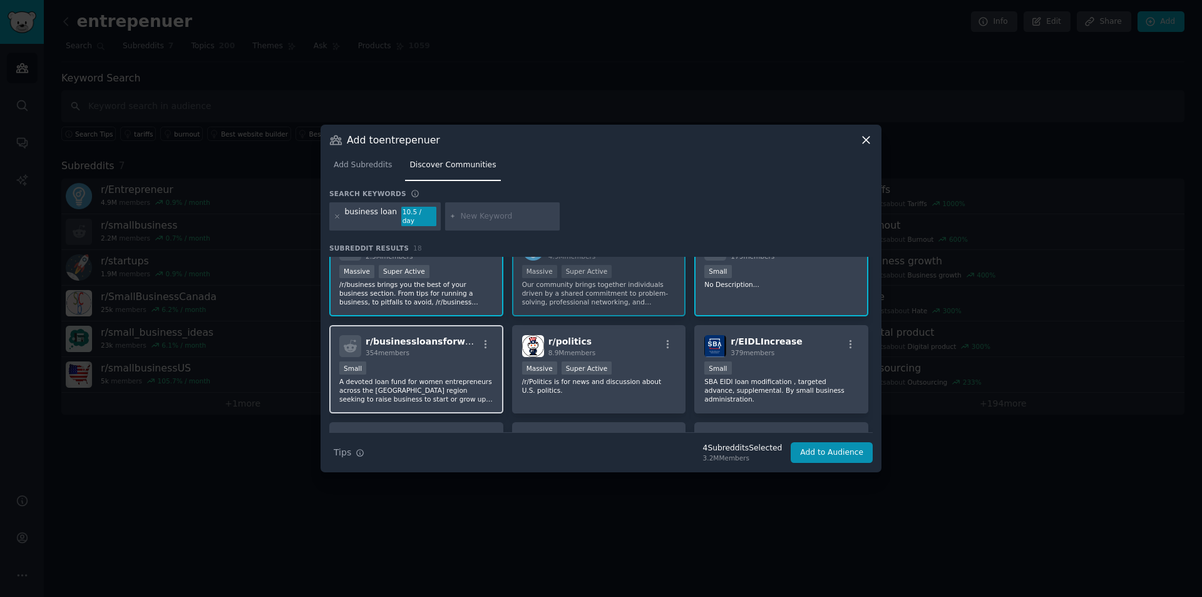
click at [465, 356] on div "r/ businessloansforwomen 354 members Small A devoted loan fund for women entrep…" at bounding box center [416, 369] width 174 height 88
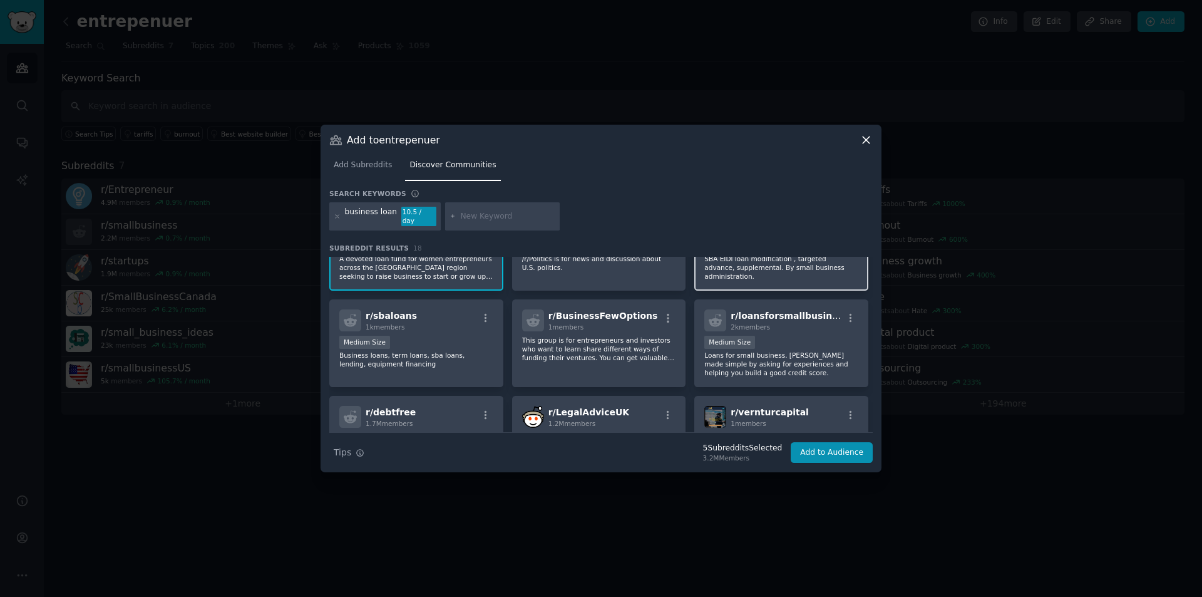
scroll to position [250, 0]
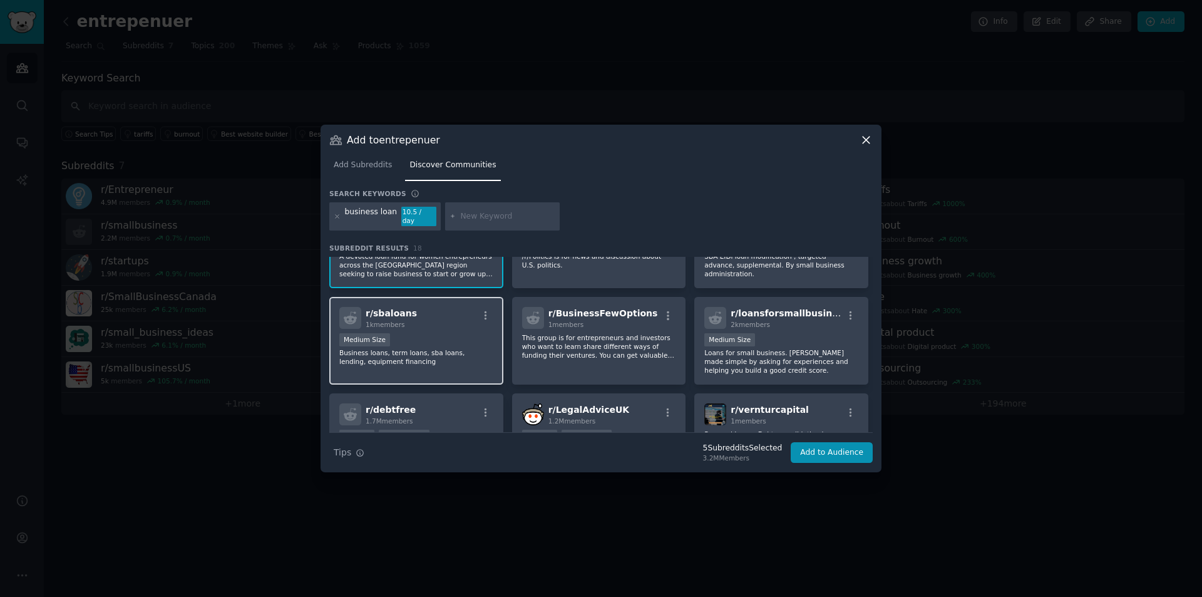
click at [453, 327] on div "r/ sbaloans 1k members Medium Size Business loans, term loans, sba loans, lendi…" at bounding box center [416, 341] width 174 height 88
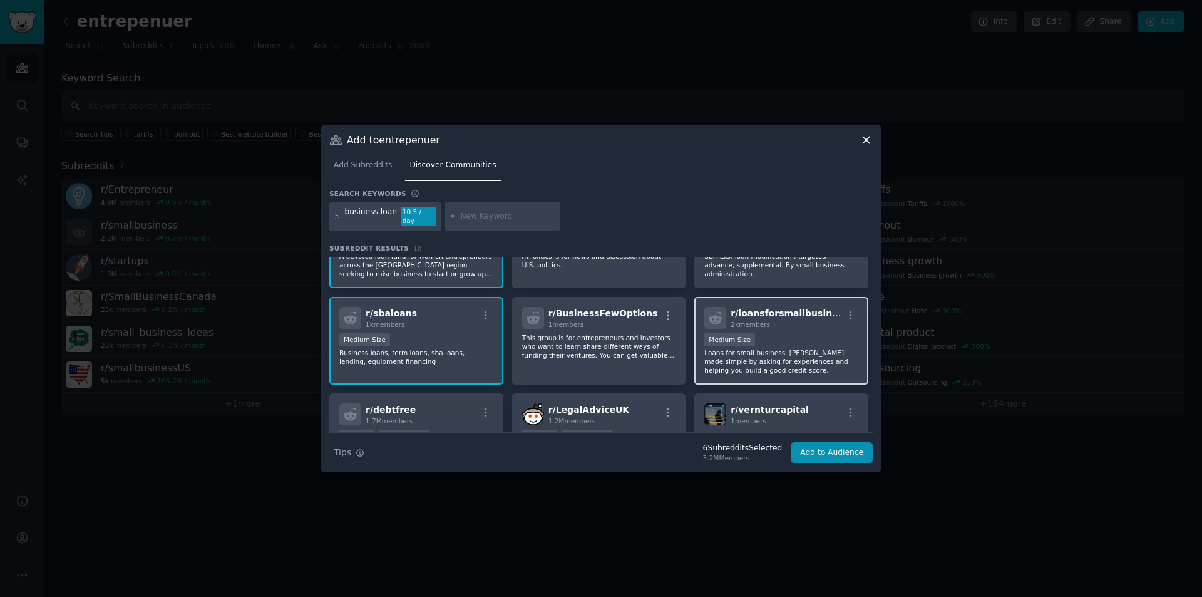
click at [806, 338] on div "Medium Size" at bounding box center [781, 341] width 154 height 16
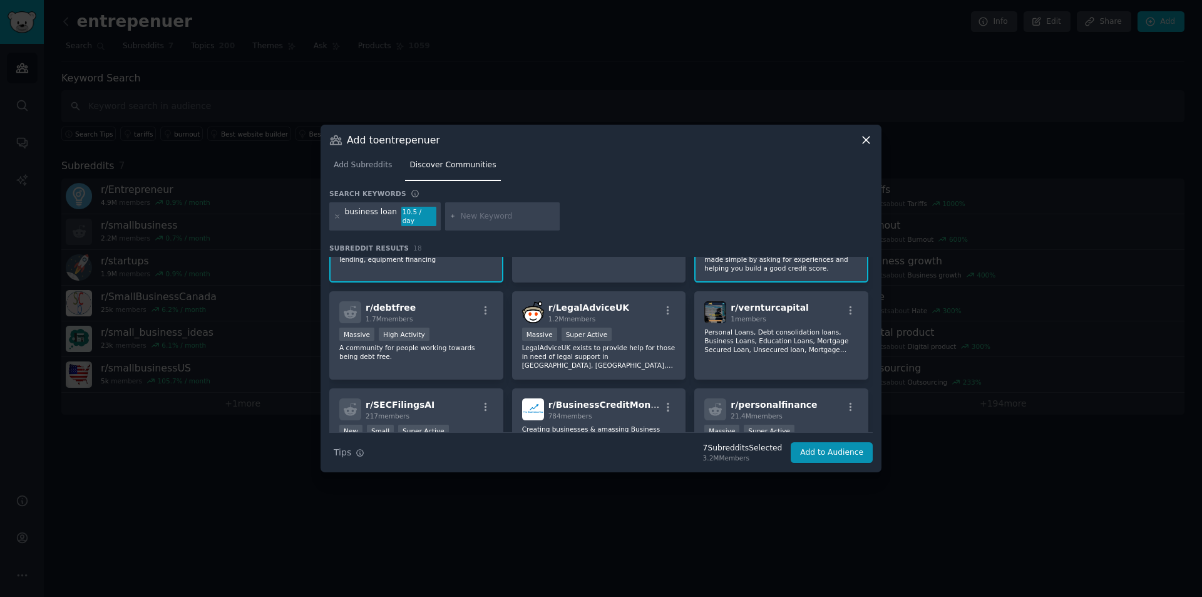
scroll to position [376, 0]
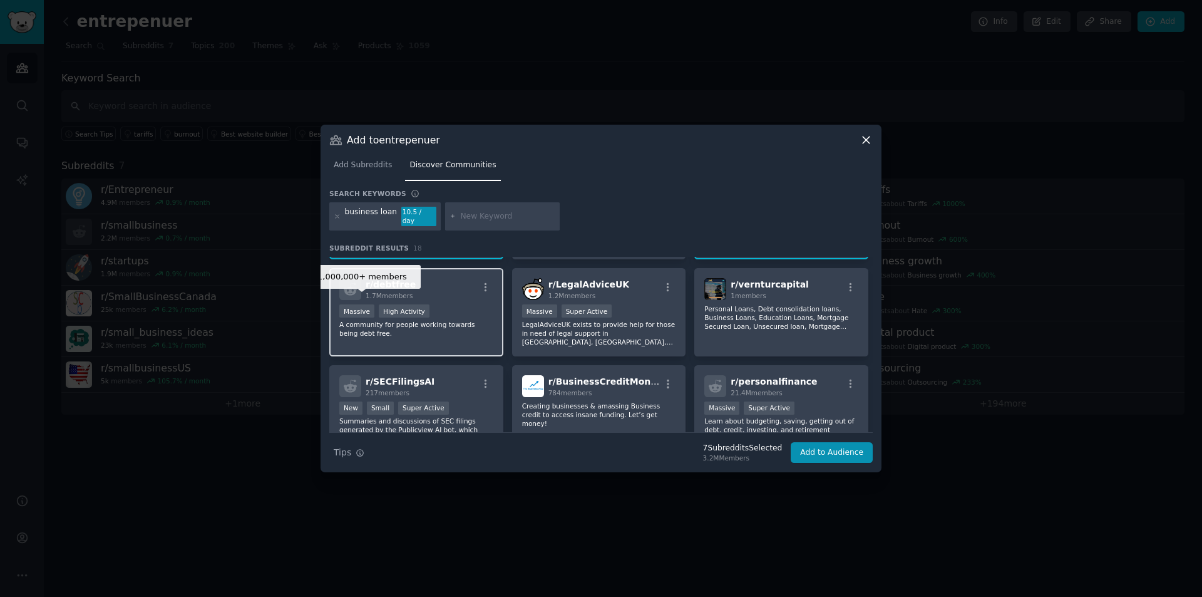
drag, startPoint x: 370, startPoint y: 302, endPoint x: 434, endPoint y: 294, distance: 64.4
click at [371, 304] on div "Massive" at bounding box center [356, 310] width 35 height 13
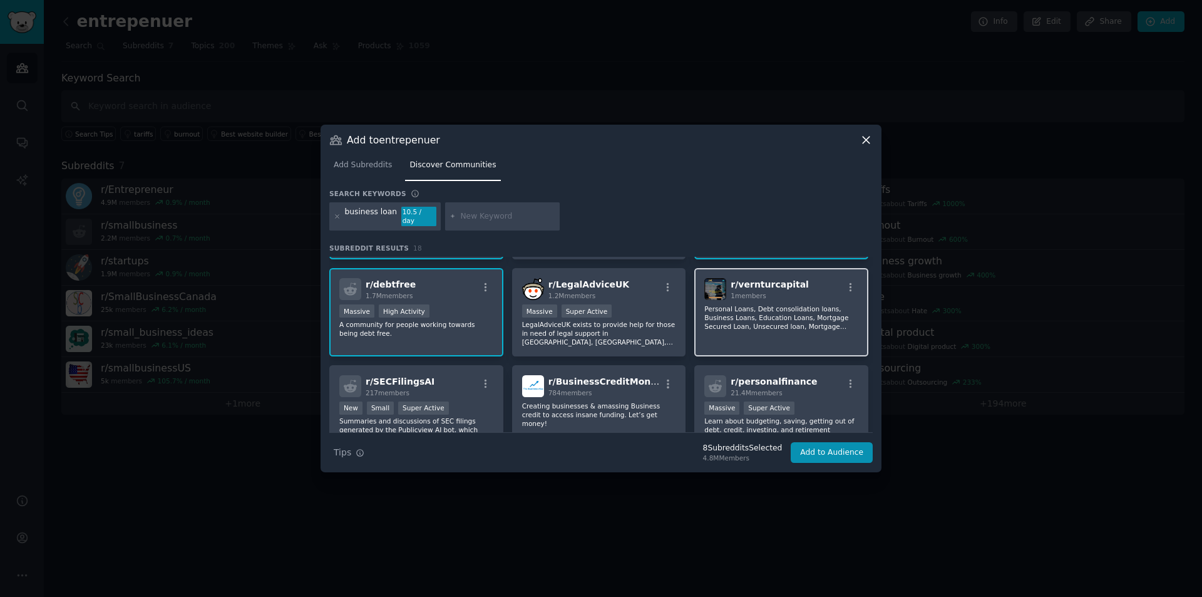
click at [801, 304] on p "Personal Loans, Debt consolidation loans, Business Loans, Education Loans, Mort…" at bounding box center [781, 317] width 154 height 26
click at [791, 383] on span "r/ personalfinance" at bounding box center [774, 381] width 86 height 10
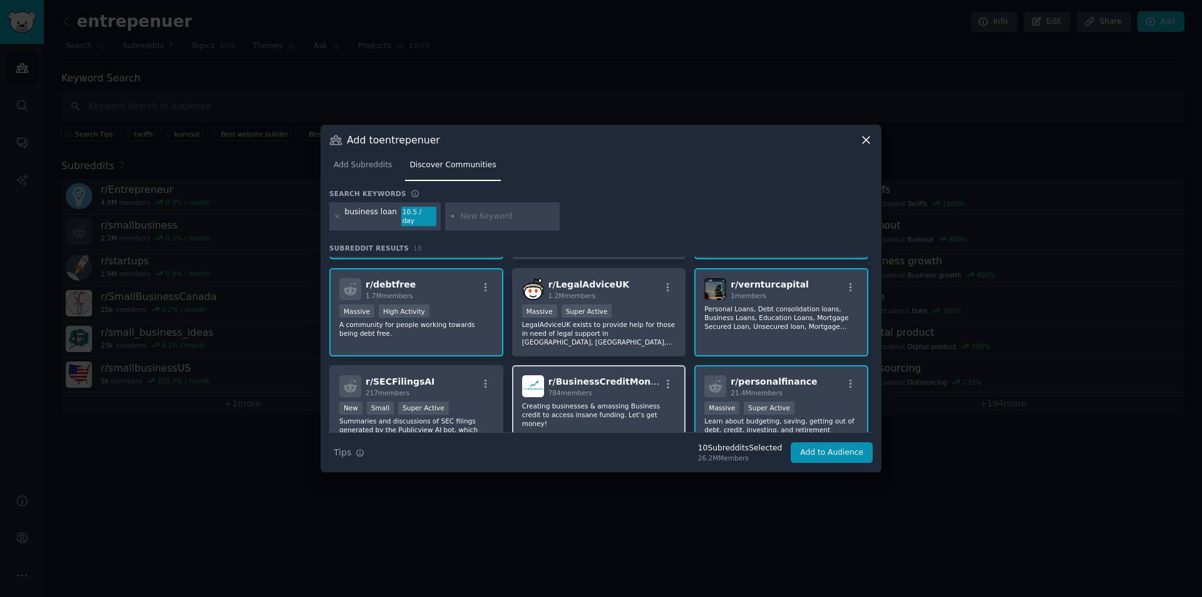
click at [625, 395] on div "r/ BusinessCreditMoney 784 members Creating businesses & amassing Business cred…" at bounding box center [599, 409] width 174 height 88
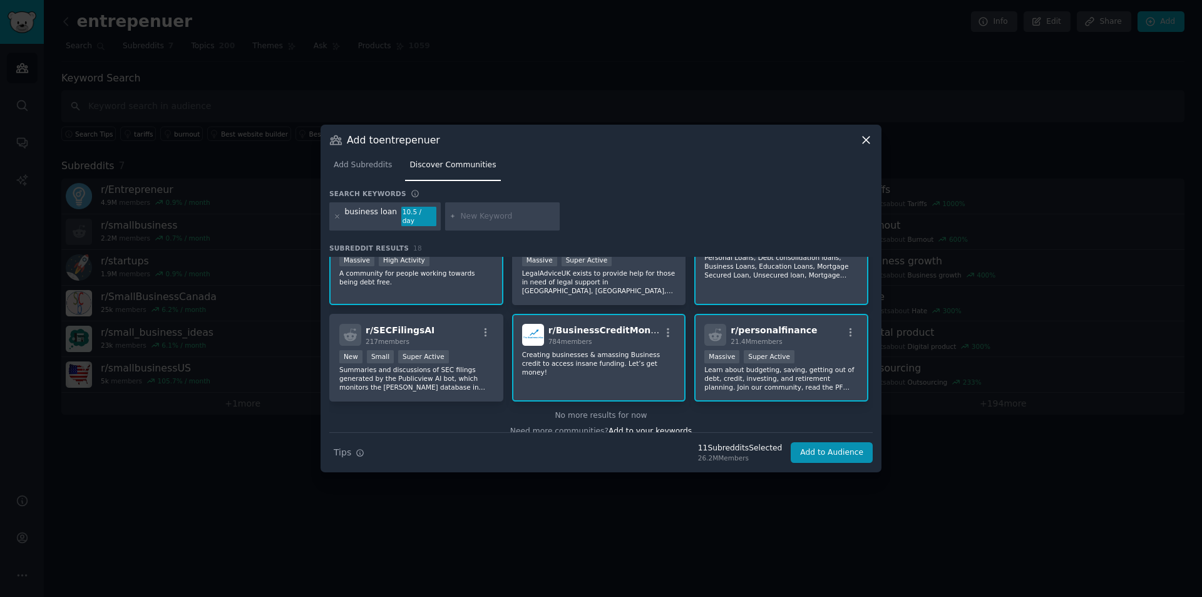
scroll to position [440, 0]
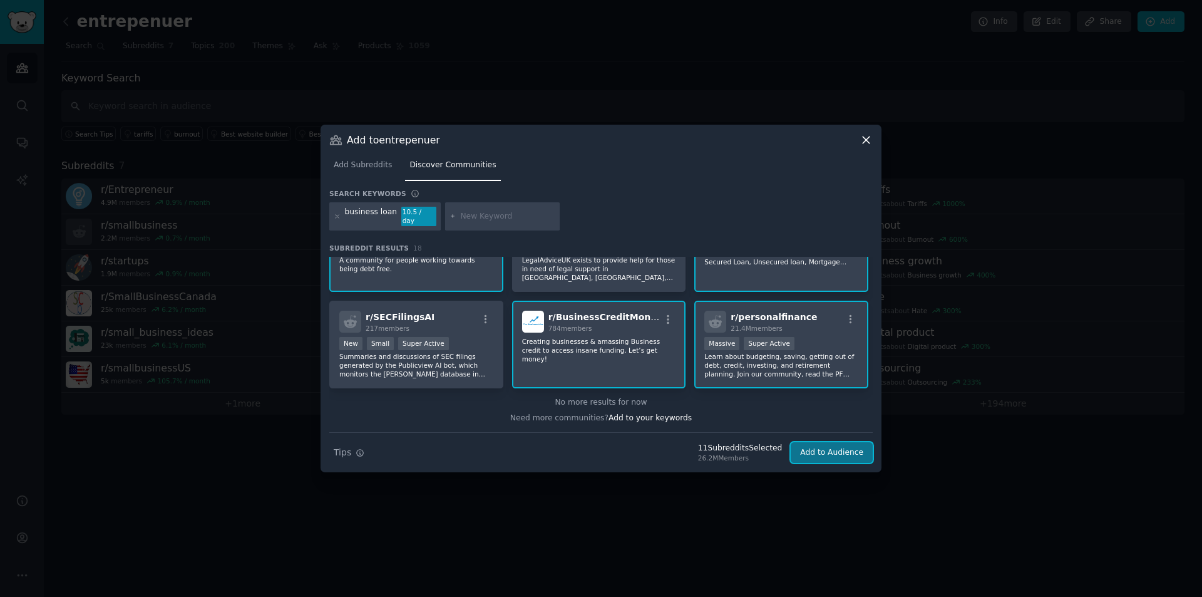
click at [850, 442] on button "Add to Audience" at bounding box center [832, 452] width 82 height 21
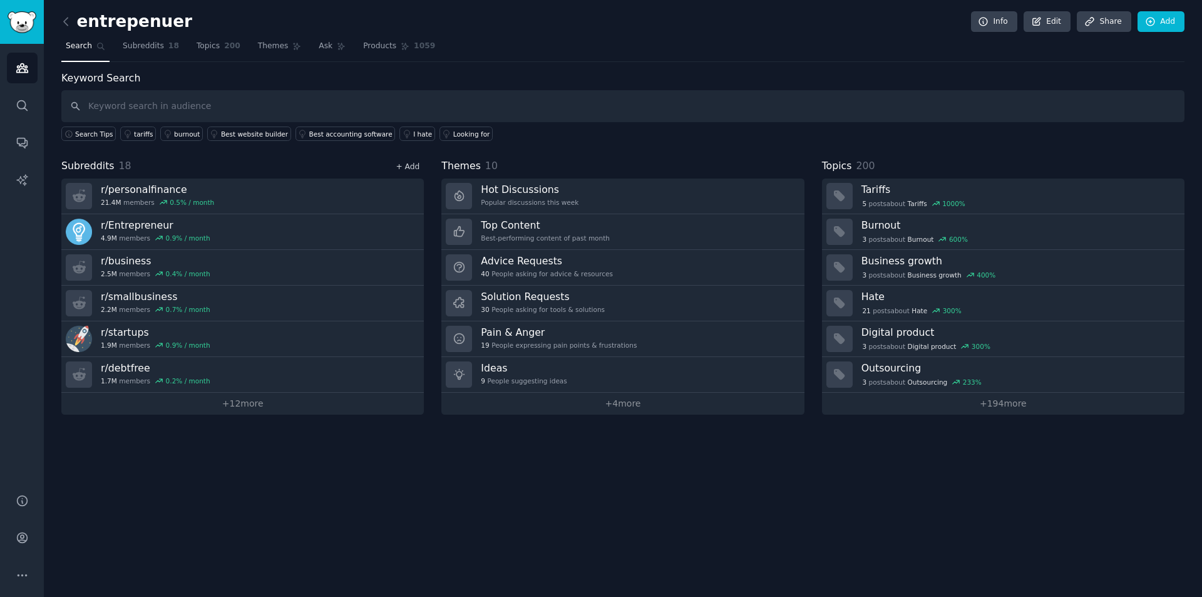
click at [416, 167] on link "+ Add" at bounding box center [408, 166] width 24 height 9
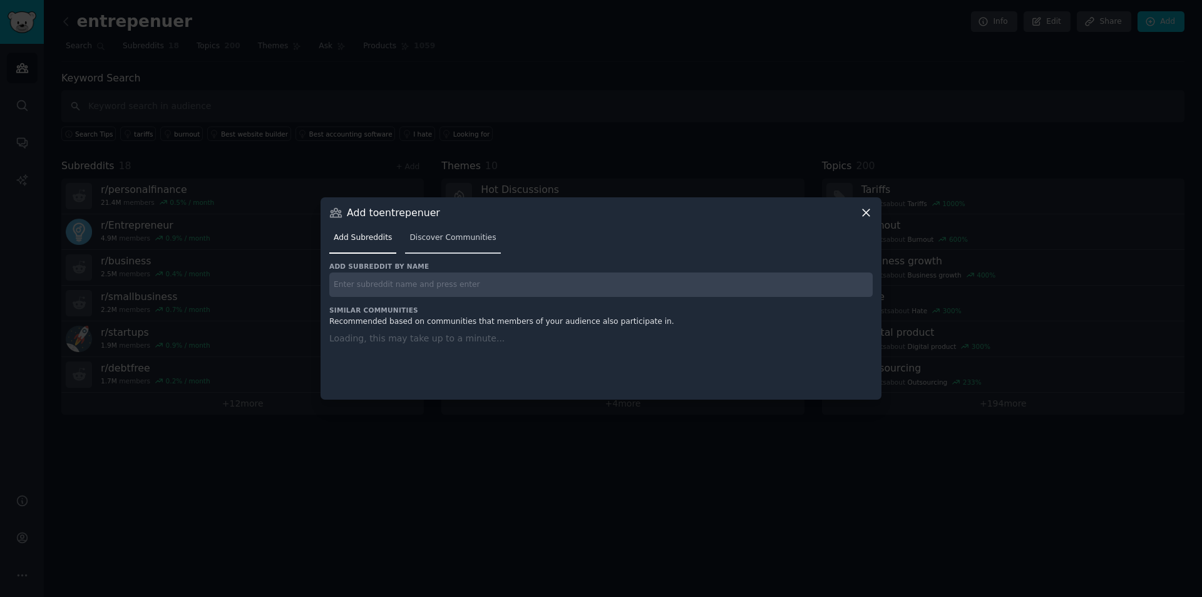
click at [446, 235] on span "Discover Communities" at bounding box center [453, 237] width 86 height 11
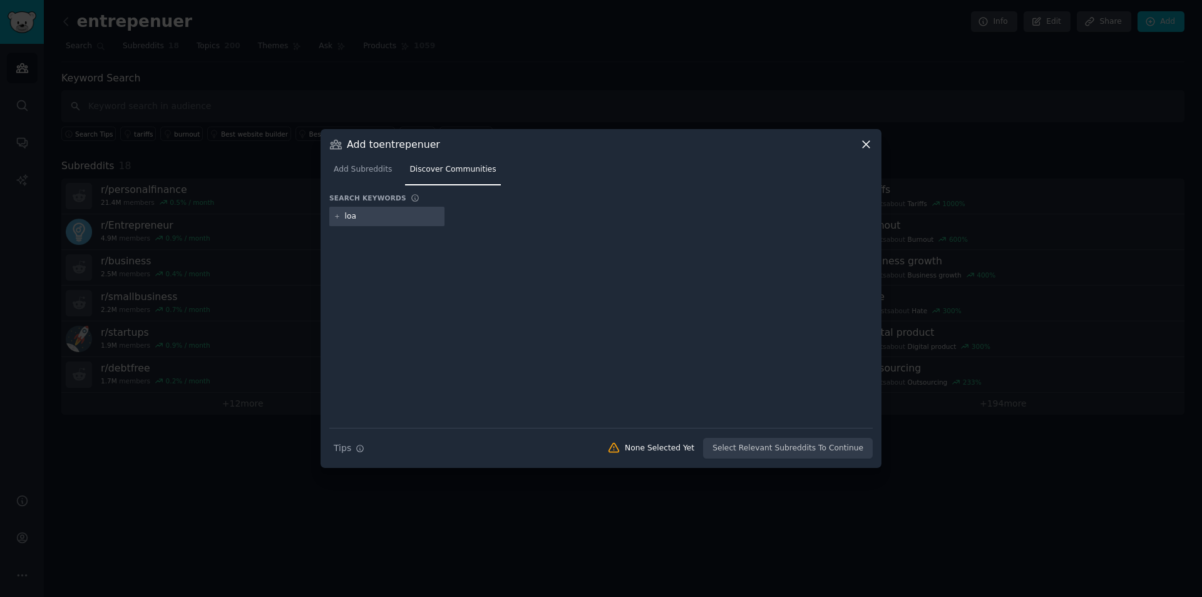
type input "loan"
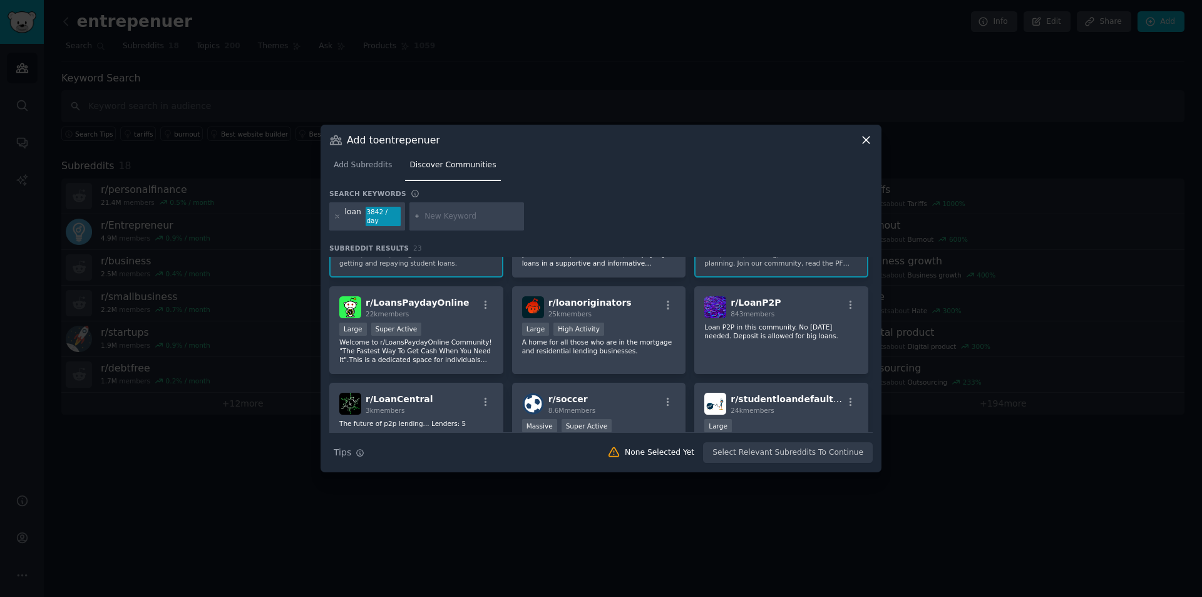
scroll to position [63, 0]
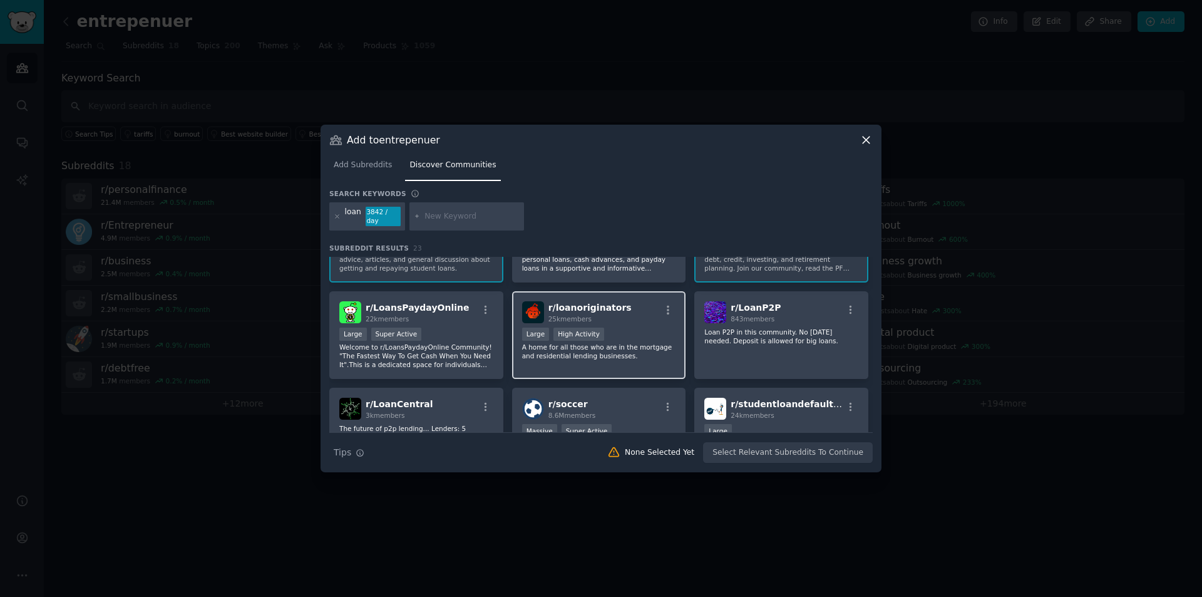
click at [607, 327] on div ">= 80th percentile for submissions / day Large High Activity" at bounding box center [599, 335] width 154 height 16
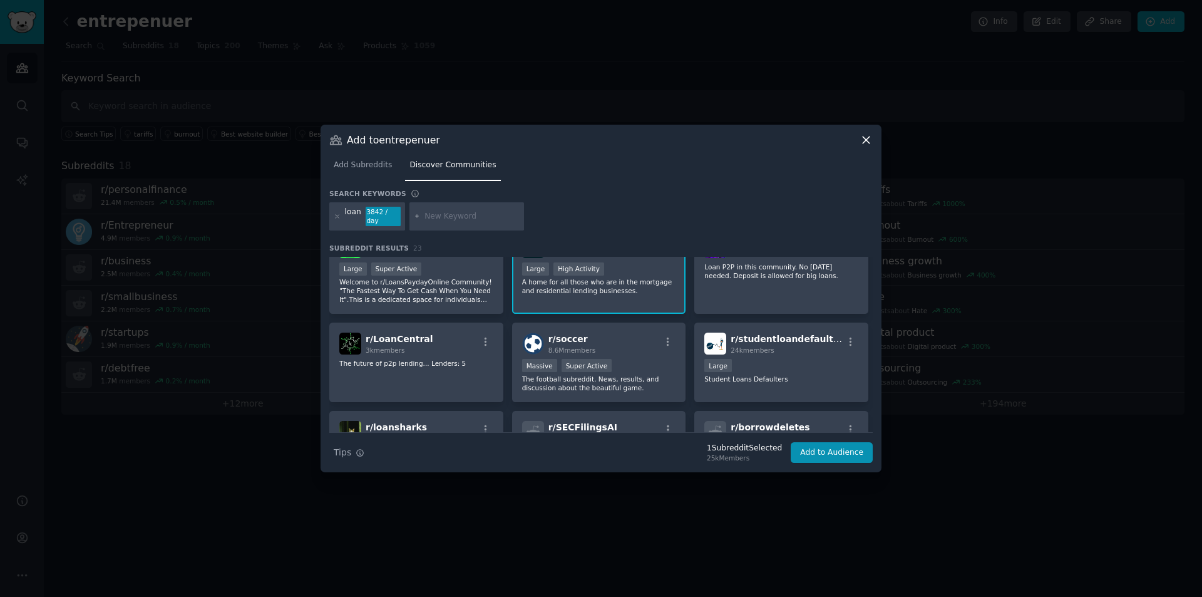
scroll to position [125, 0]
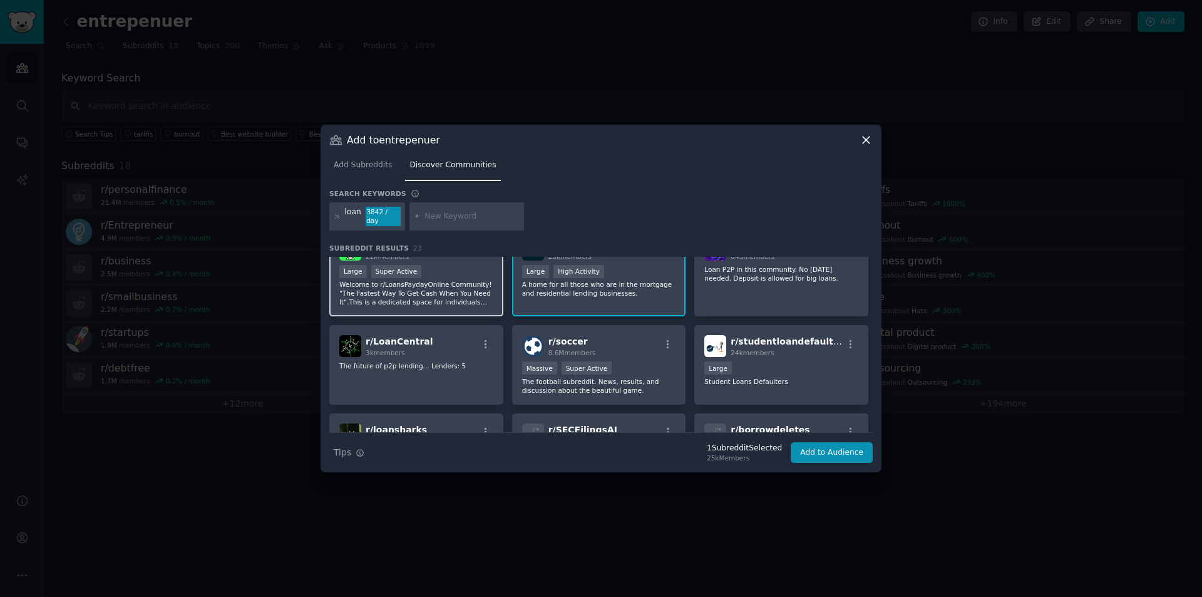
click at [460, 272] on div "Large Super Active" at bounding box center [416, 273] width 154 height 16
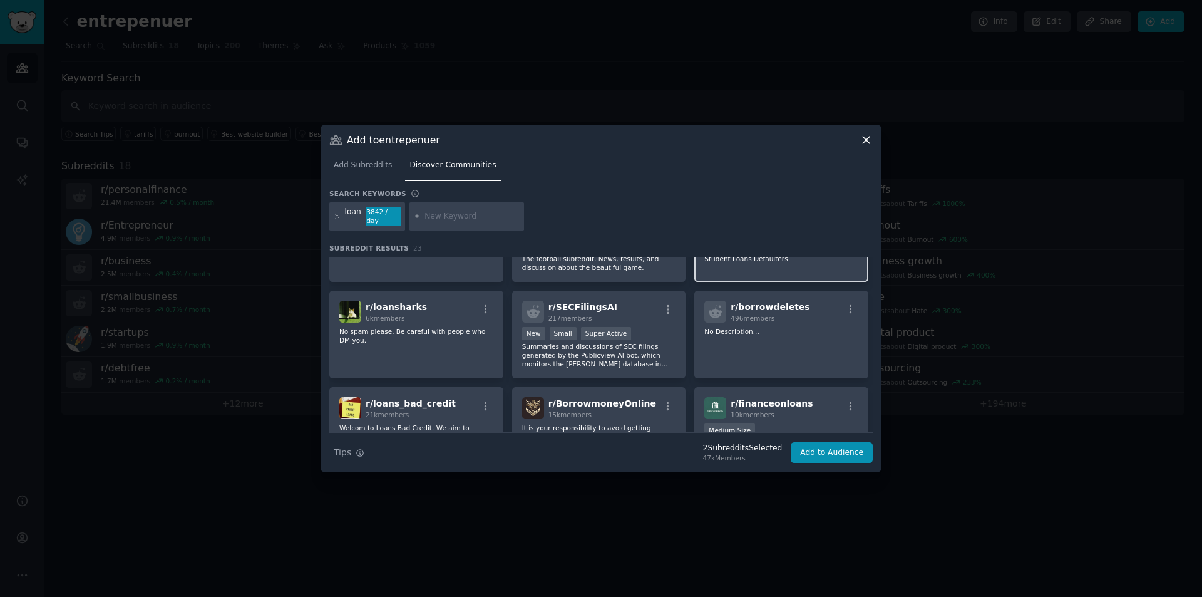
scroll to position [250, 0]
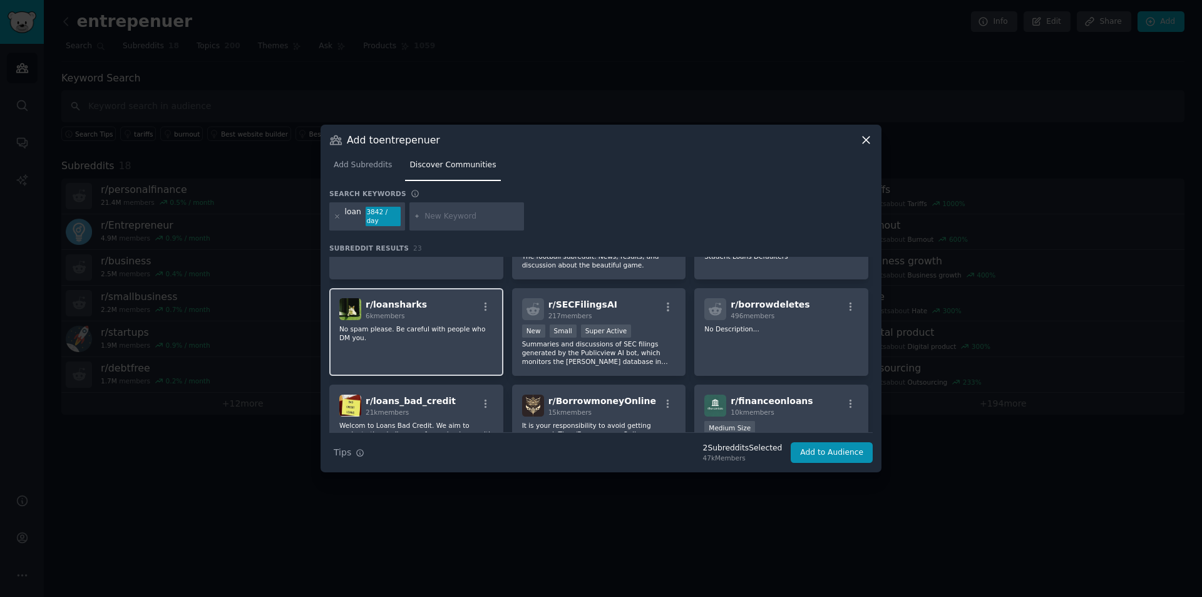
click at [354, 312] on img at bounding box center [350, 309] width 22 height 22
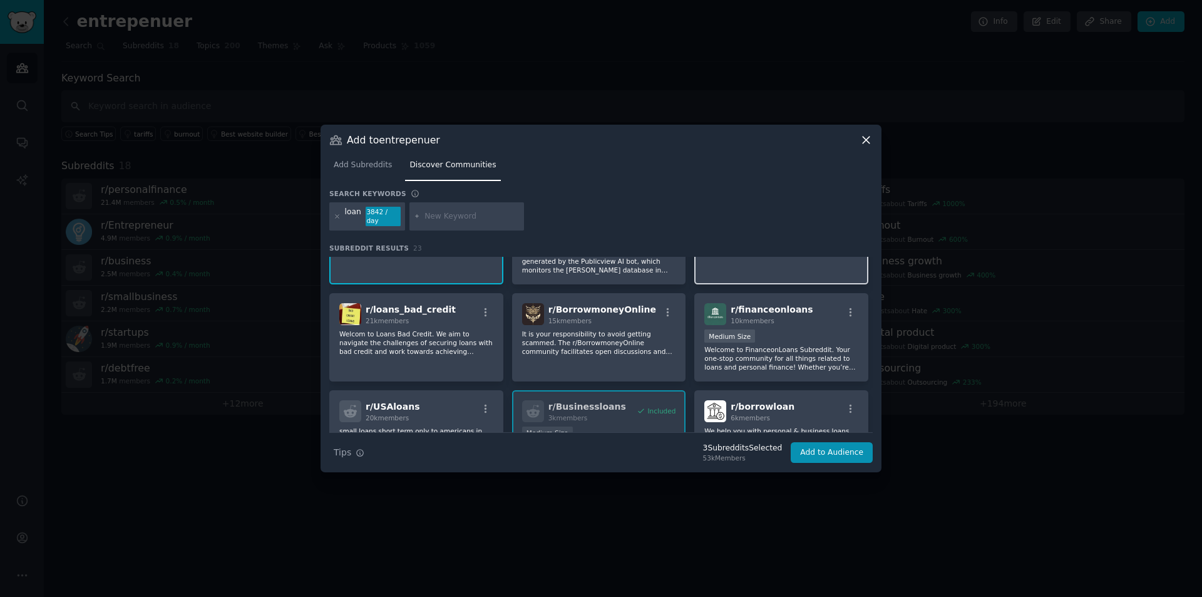
scroll to position [376, 0]
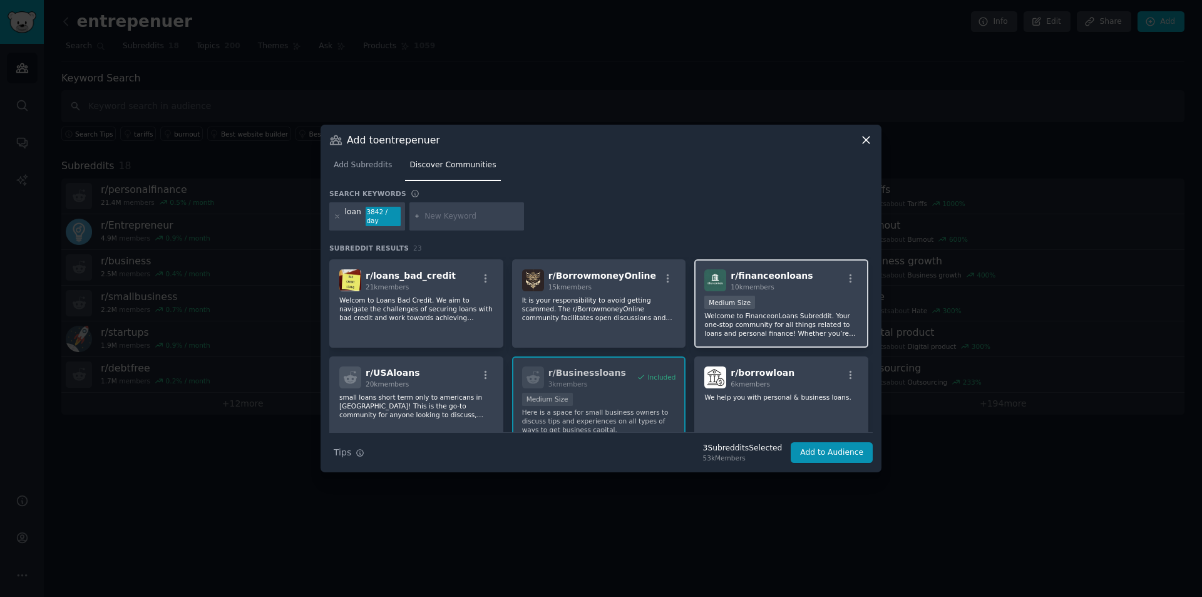
click at [800, 312] on p "Welcome to FinanceonLoans Subreddit. Your one-stop community for all things rel…" at bounding box center [781, 324] width 154 height 26
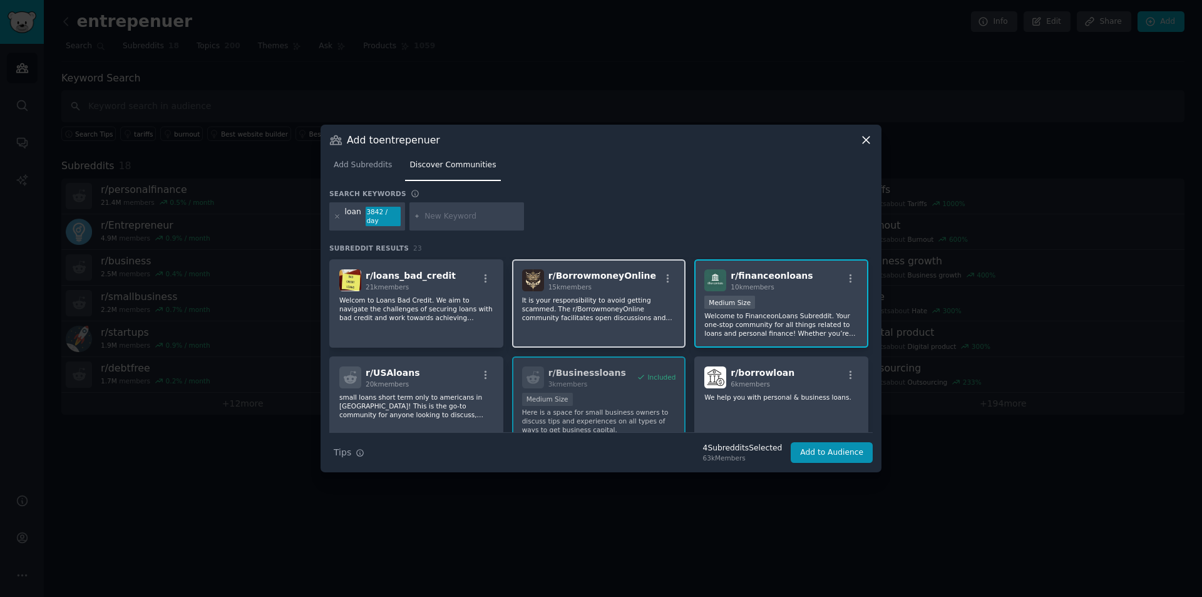
click at [622, 301] on p "It is your responsibility to avoid getting scammed. The r/BorrowmoneyOnline com…" at bounding box center [599, 309] width 154 height 26
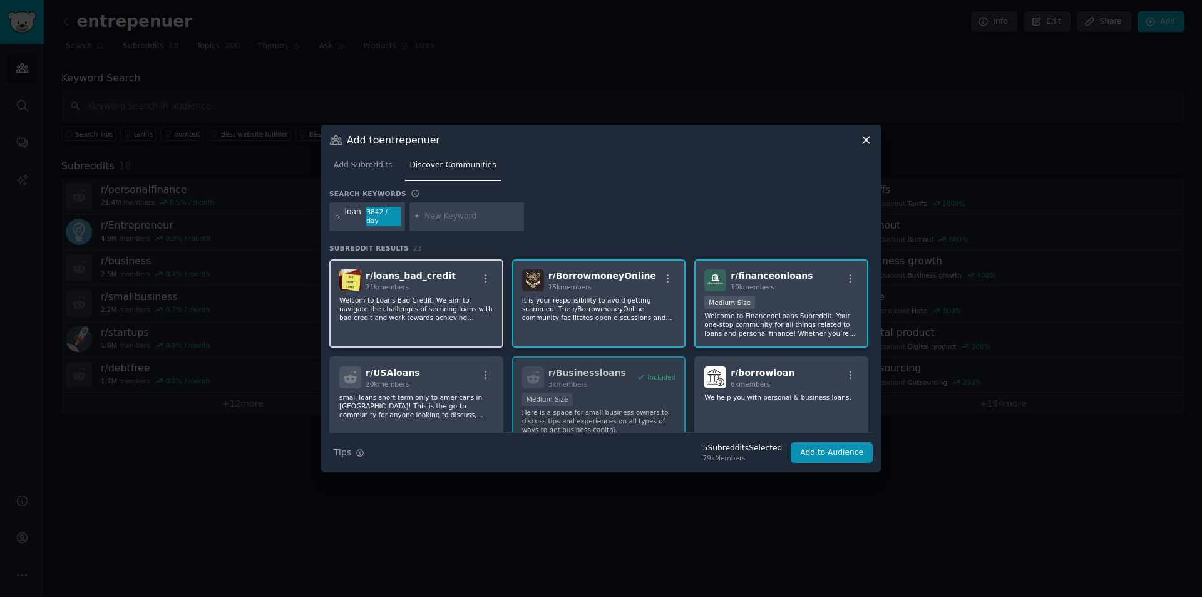
click at [453, 284] on div "r/ loans_bad_credit 21k members" at bounding box center [416, 280] width 154 height 22
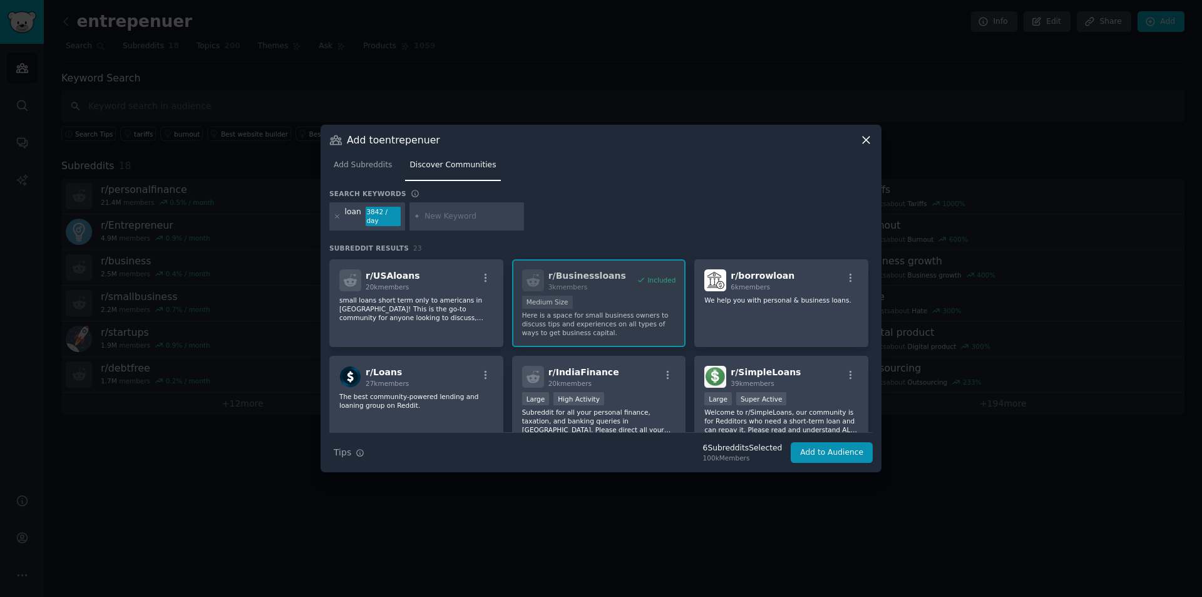
scroll to position [501, 0]
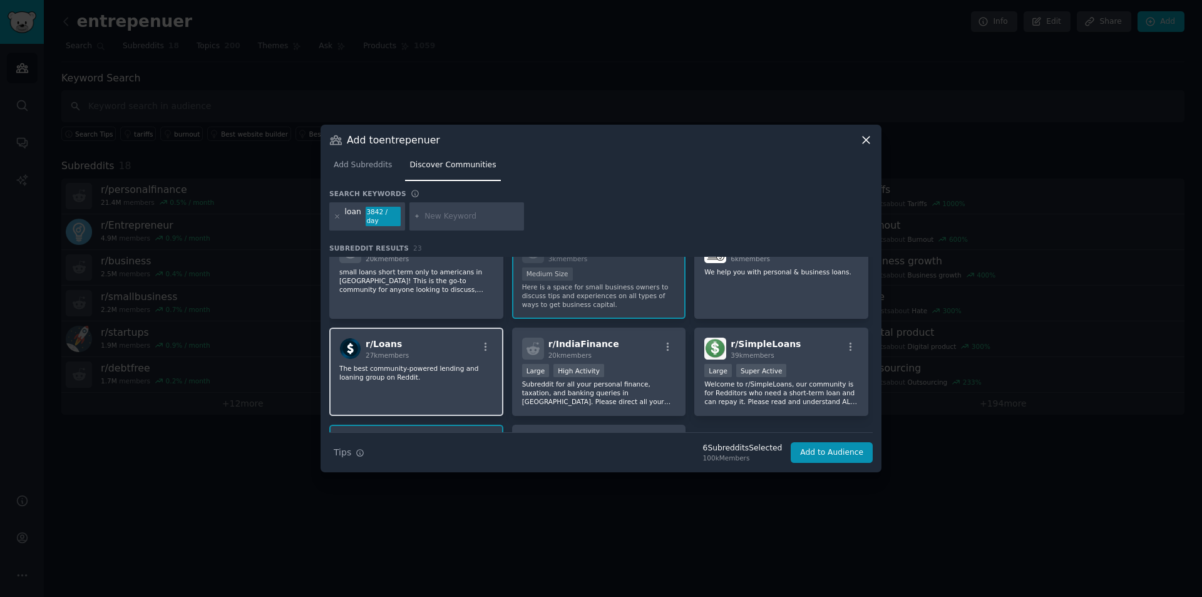
click at [451, 351] on div "r/ Loans 27k members" at bounding box center [416, 349] width 154 height 22
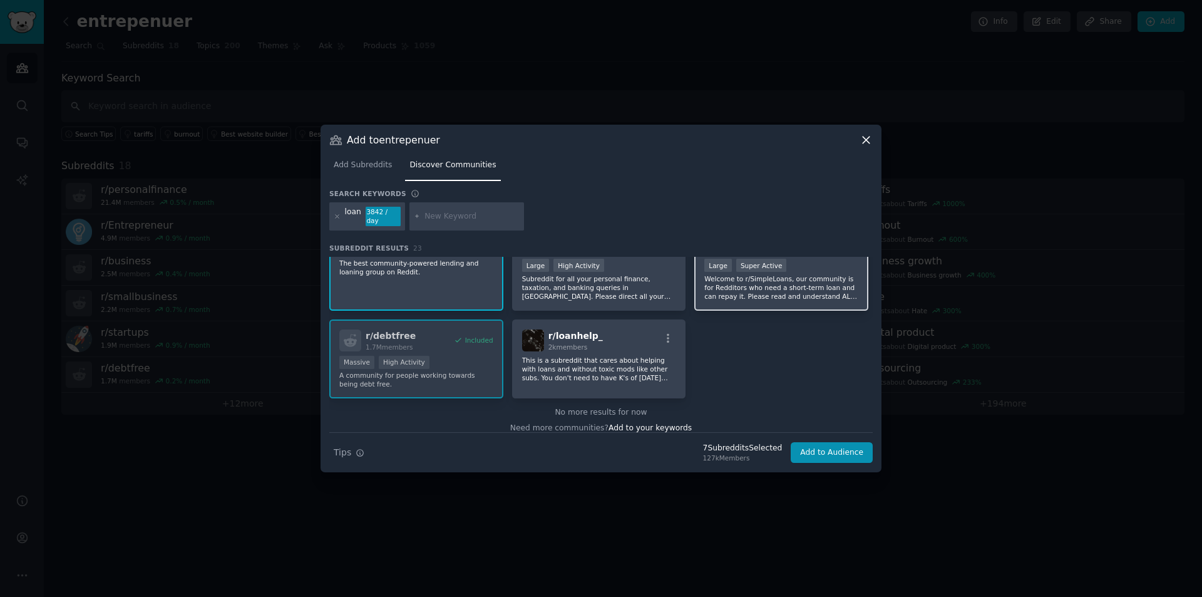
scroll to position [616, 0]
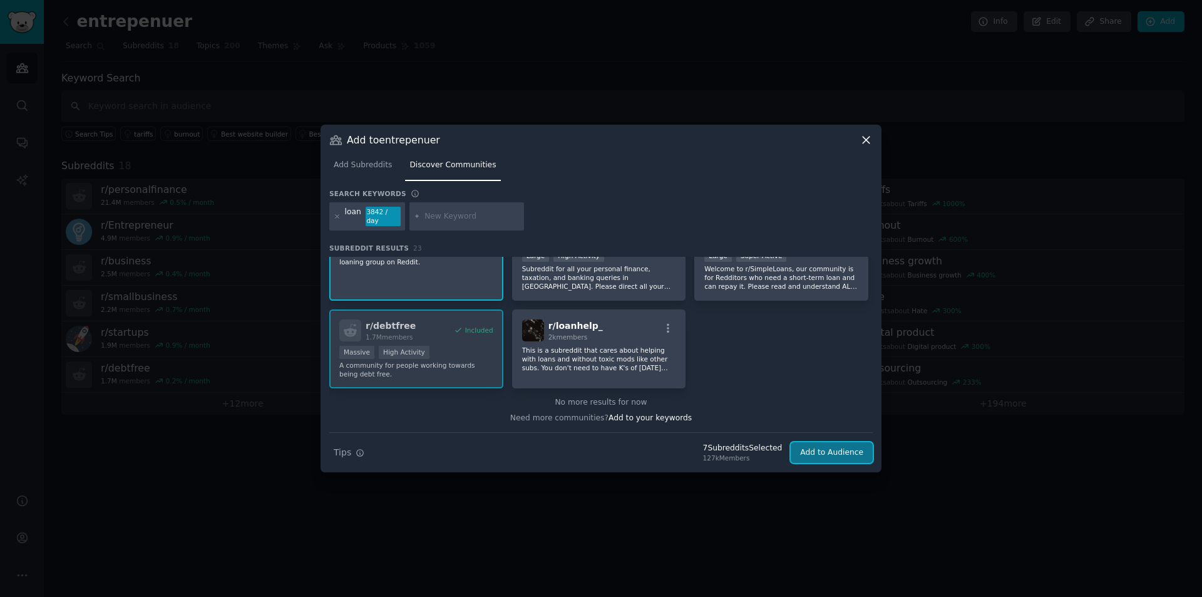
click at [834, 453] on button "Add to Audience" at bounding box center [832, 452] width 82 height 21
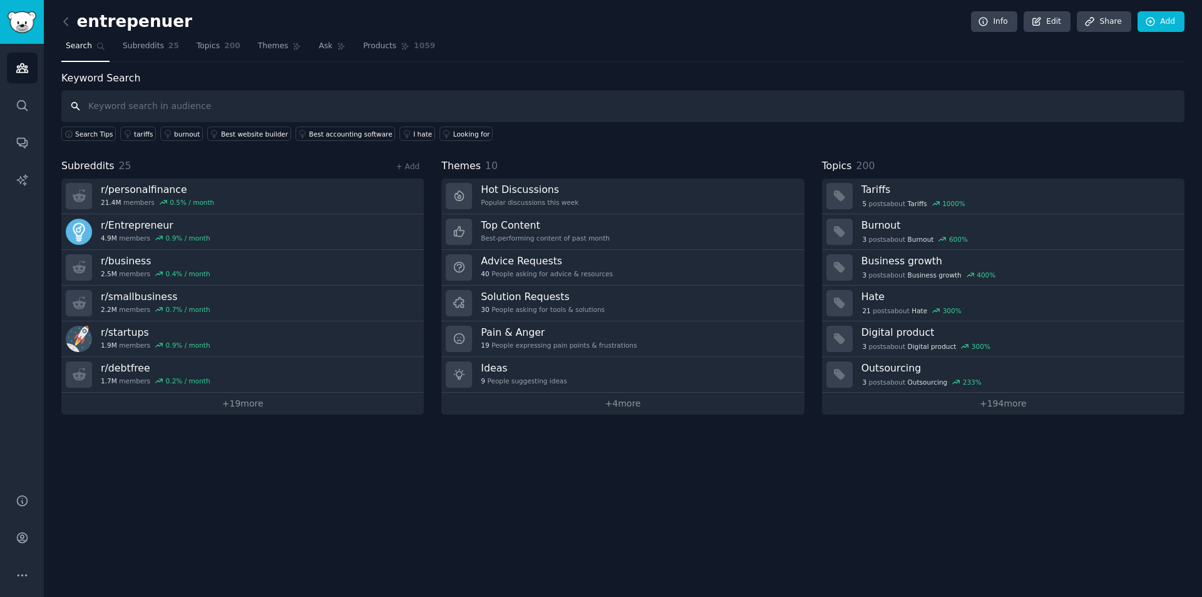
click at [183, 110] on input "text" at bounding box center [622, 106] width 1123 height 32
type input "loan"
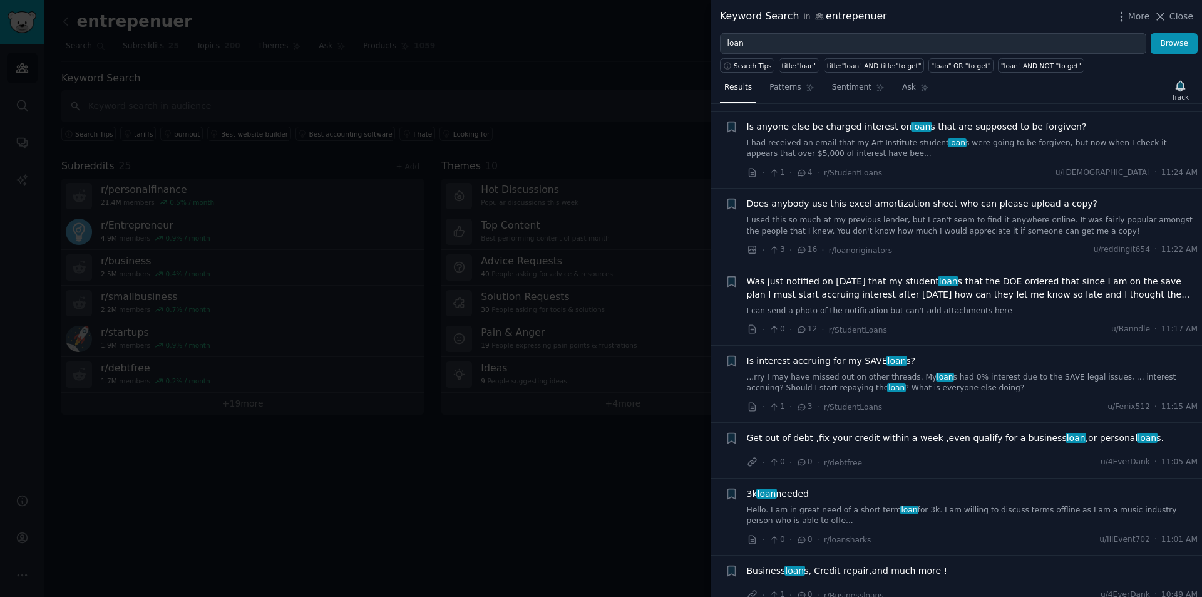
scroll to position [564, 0]
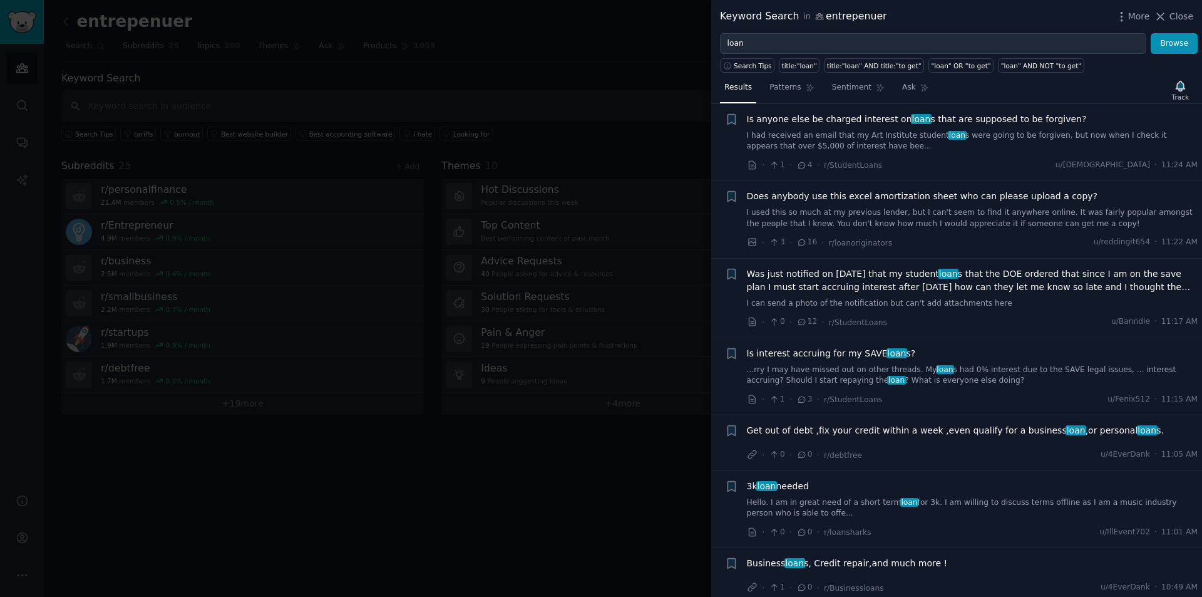
click at [471, 573] on div at bounding box center [601, 298] width 1202 height 597
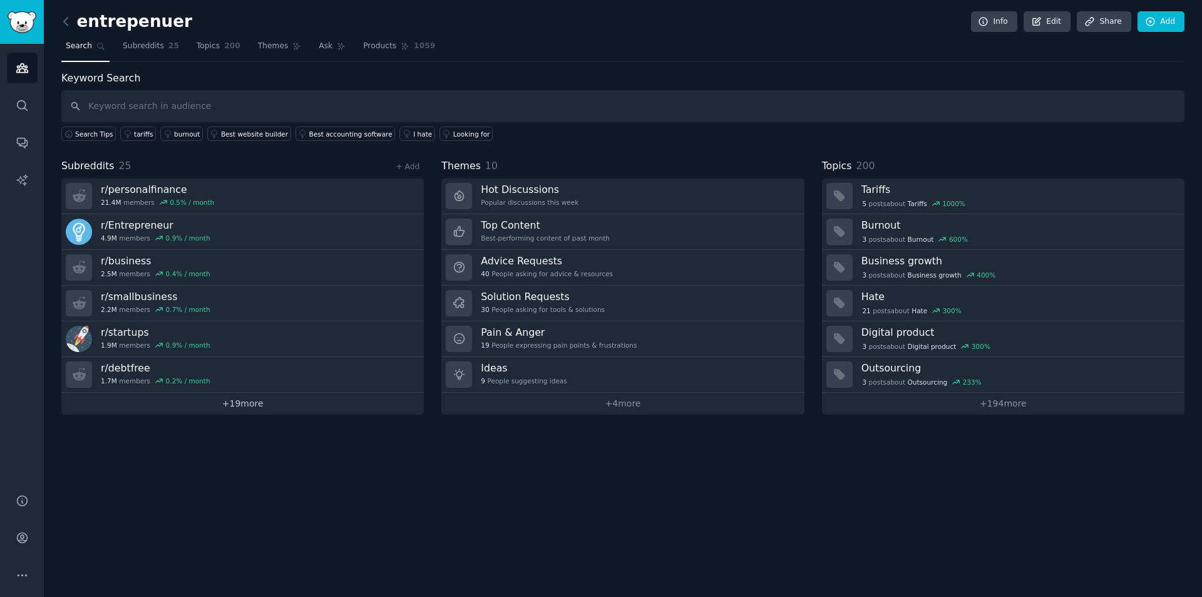
click at [252, 403] on link "+ 19 more" at bounding box center [242, 404] width 363 height 22
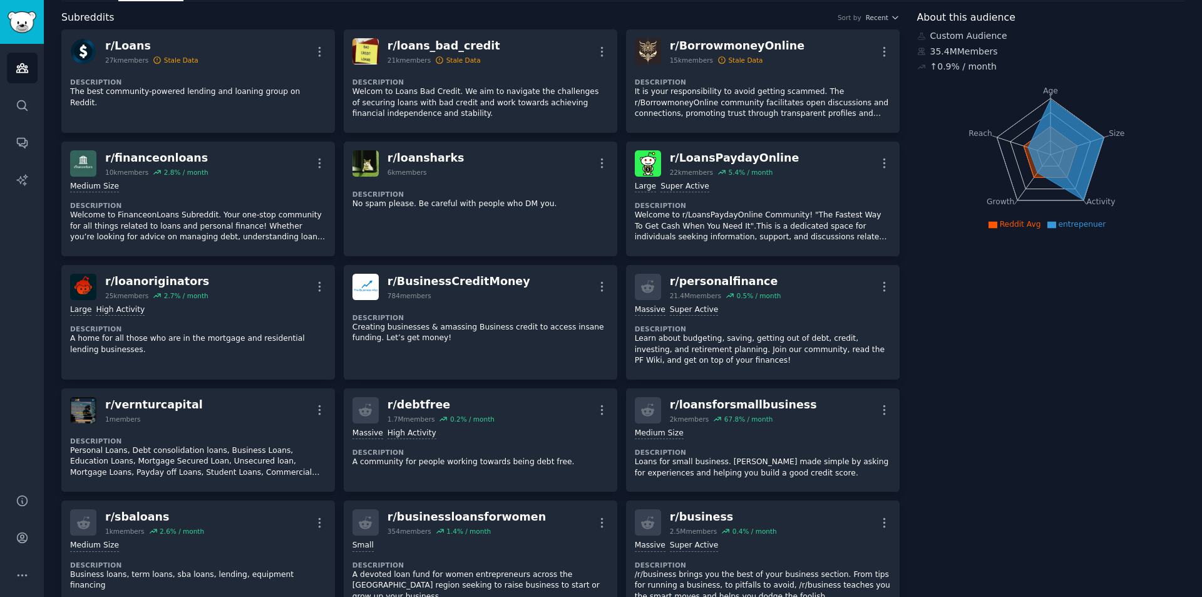
scroll to position [63, 0]
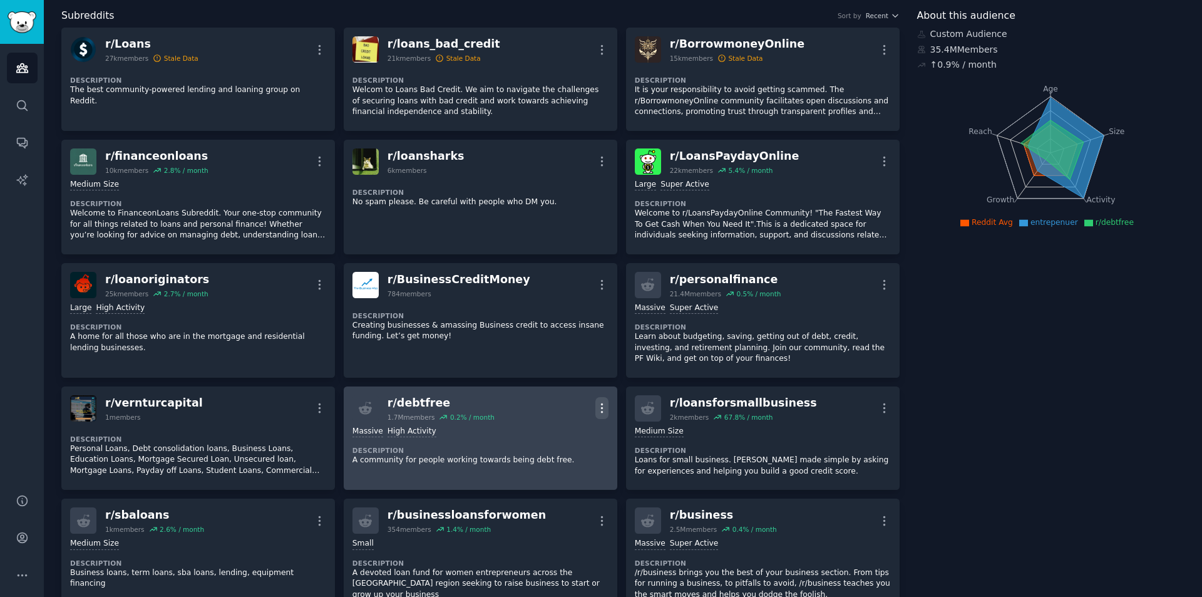
click at [606, 406] on icon "button" at bounding box center [601, 407] width 13 height 13
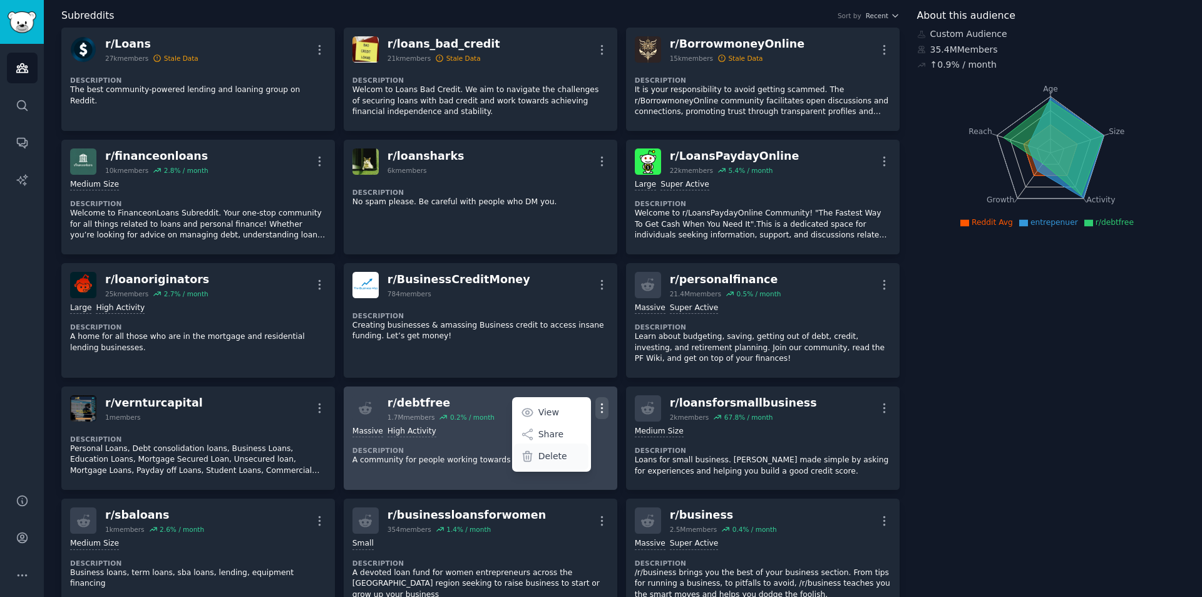
click at [554, 455] on p "Delete" at bounding box center [552, 456] width 29 height 13
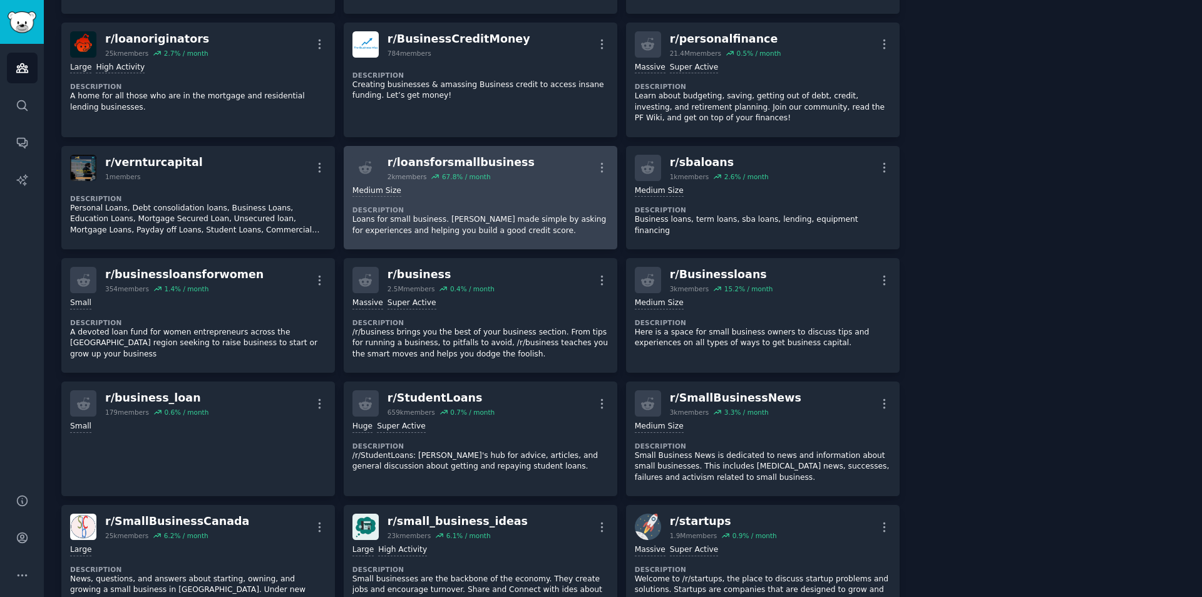
scroll to position [313, 0]
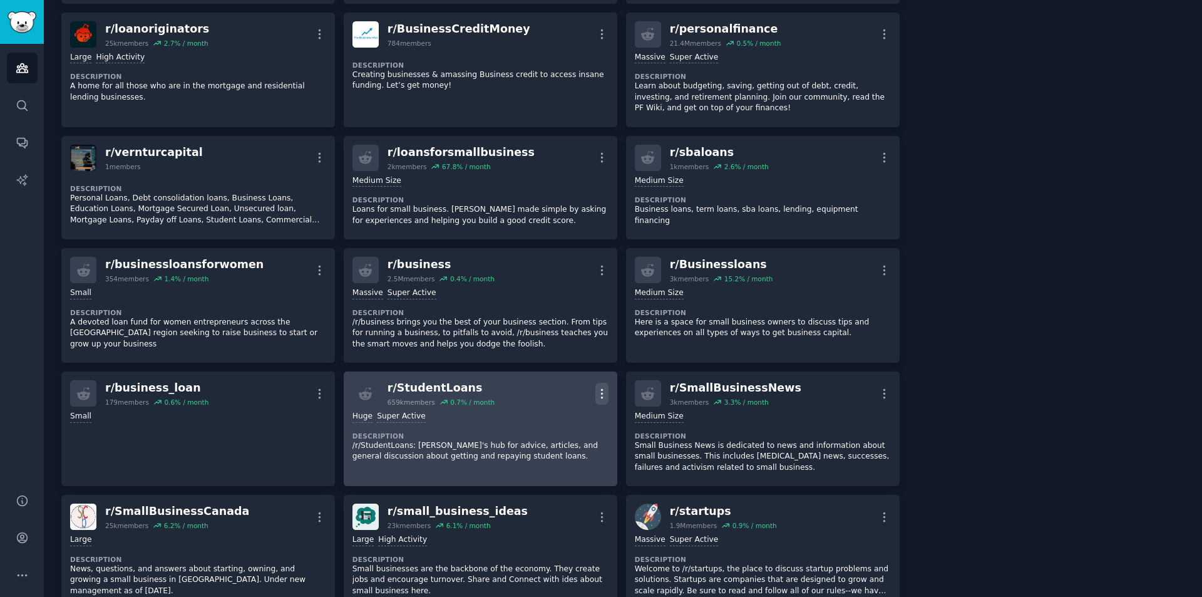
click at [595, 398] on icon "button" at bounding box center [601, 393] width 13 height 13
click at [550, 447] on p "Delete" at bounding box center [552, 441] width 29 height 13
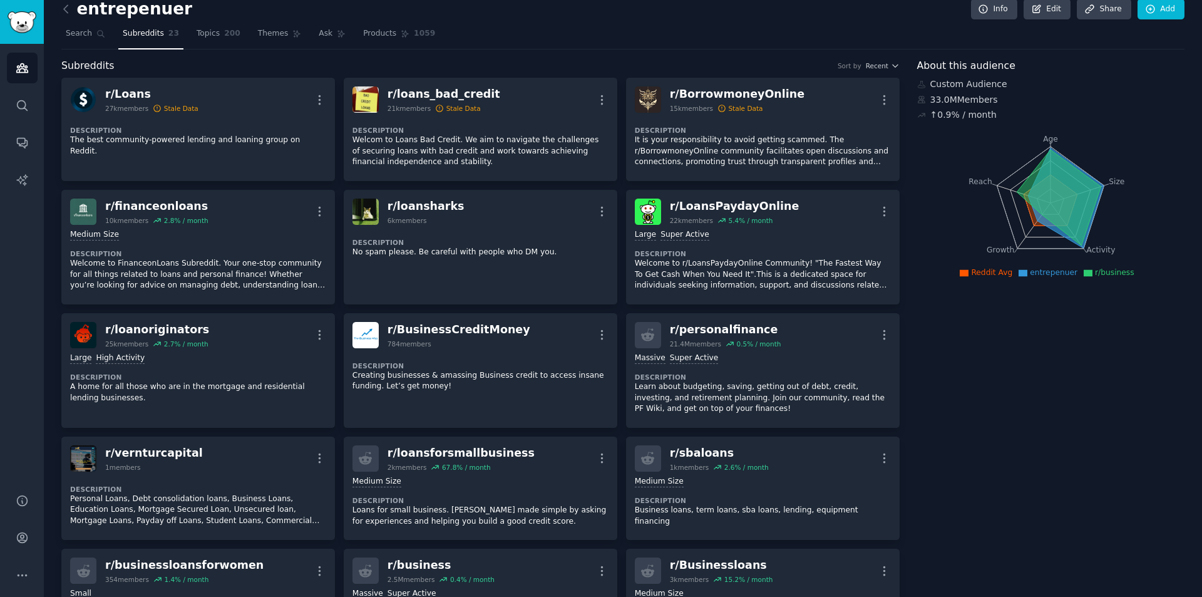
scroll to position [0, 0]
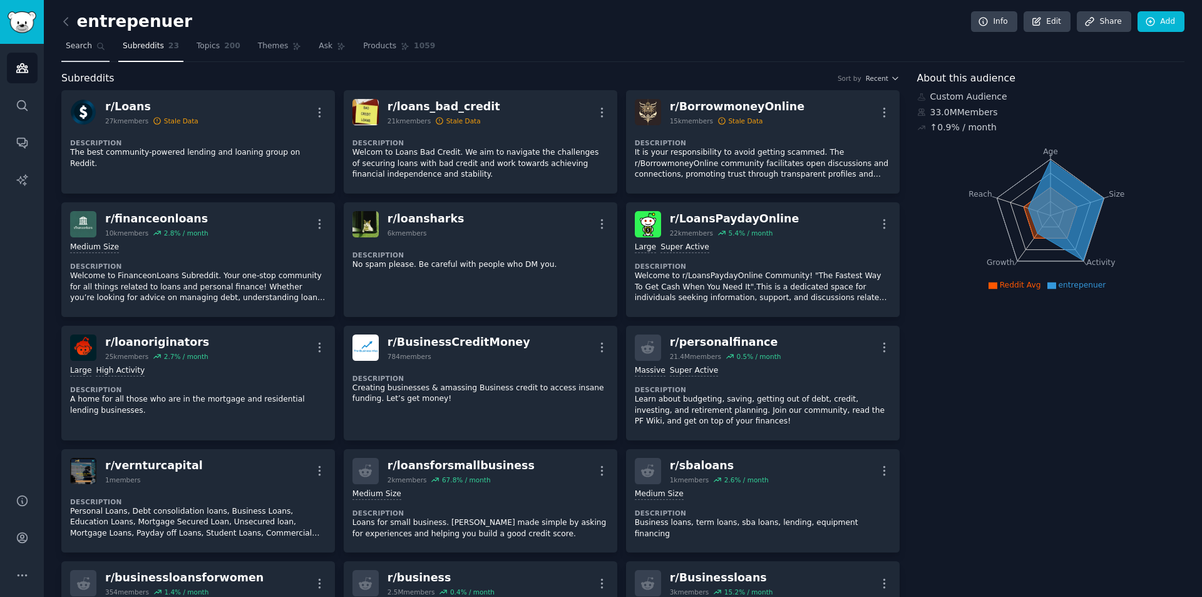
click at [91, 52] on link "Search" at bounding box center [85, 49] width 48 height 26
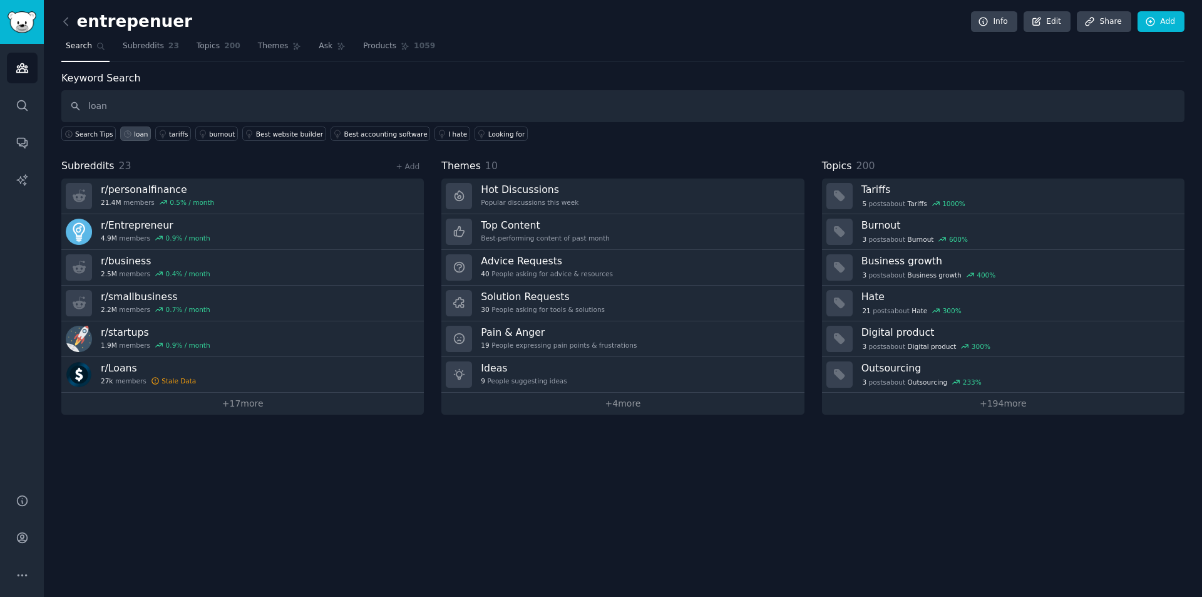
type input "loan"
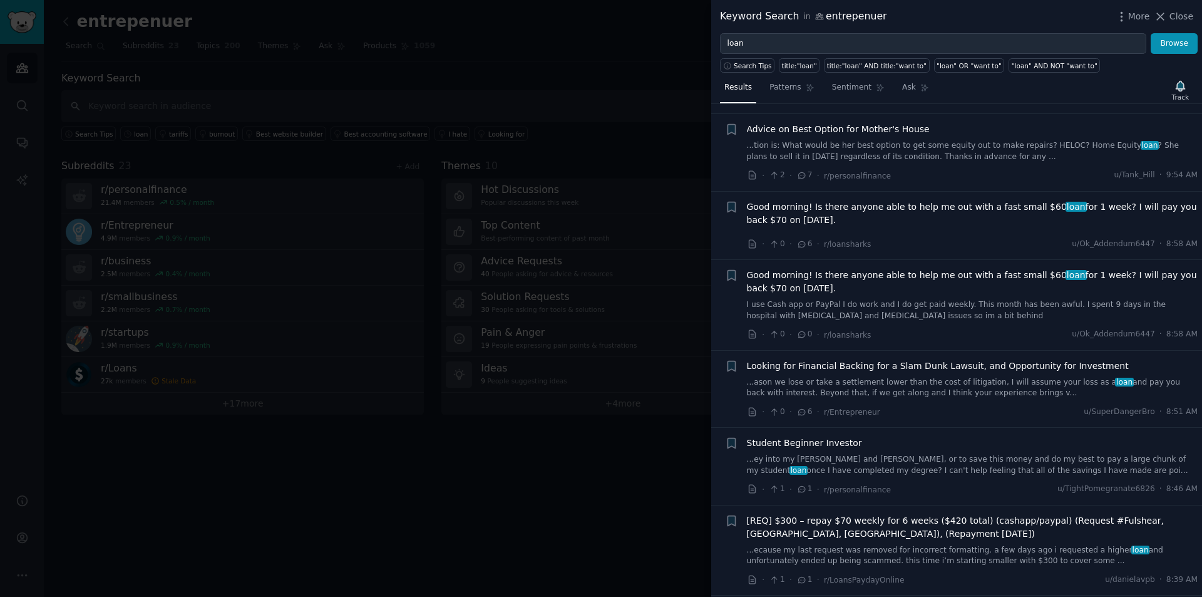
scroll to position [689, 0]
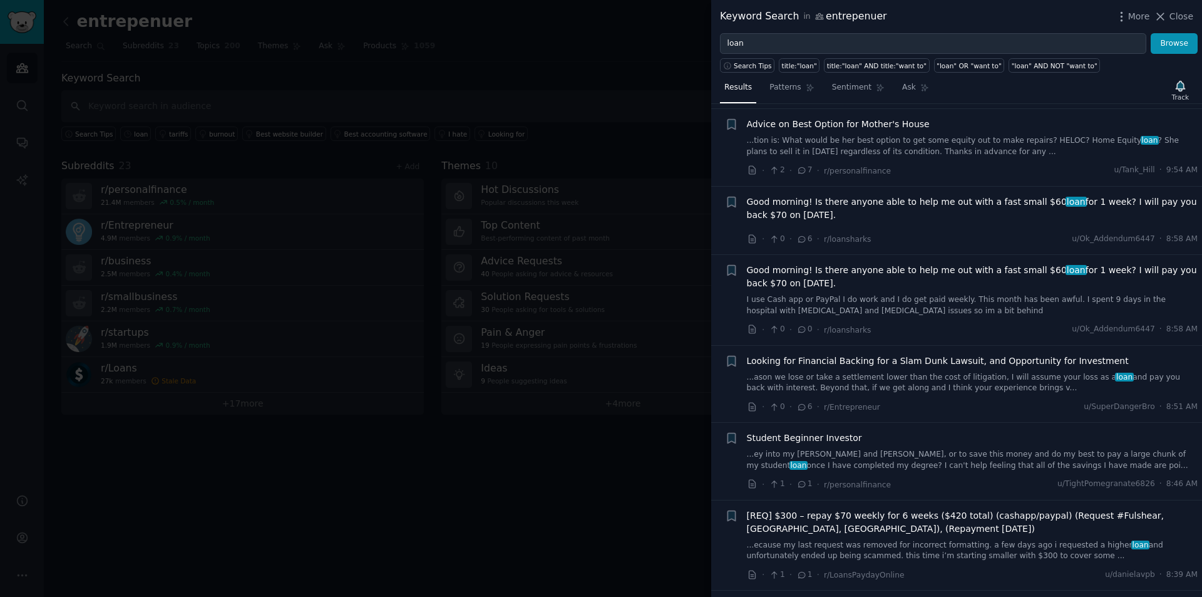
drag, startPoint x: 141, startPoint y: 498, endPoint x: 151, endPoint y: 488, distance: 13.7
click at [140, 498] on div at bounding box center [601, 298] width 1202 height 597
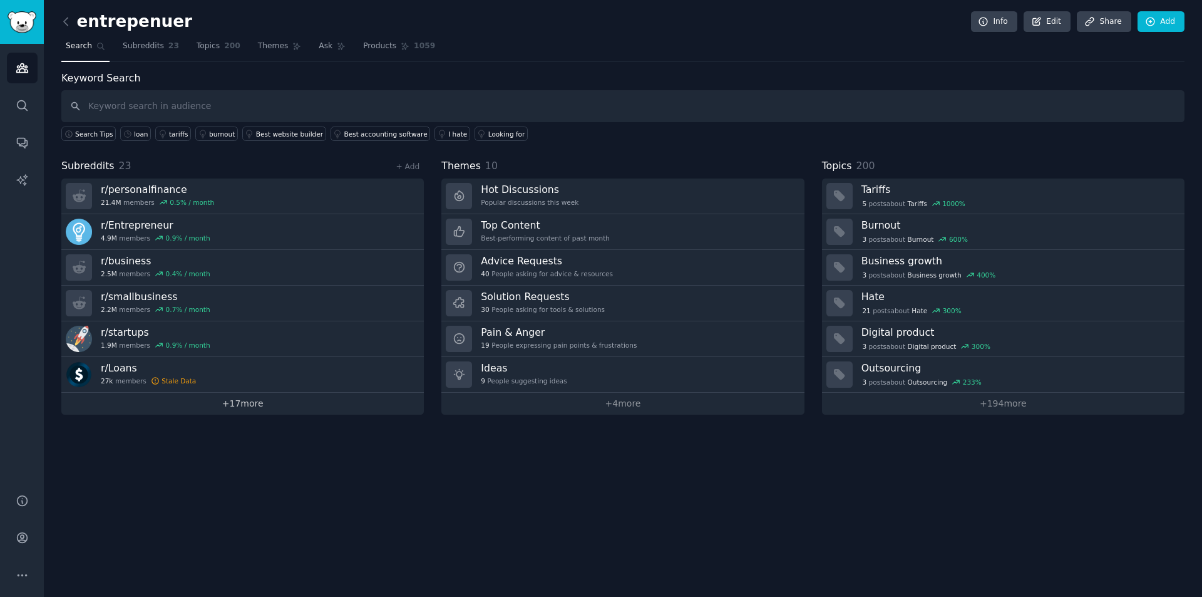
click at [264, 407] on link "+ 17 more" at bounding box center [242, 404] width 363 height 22
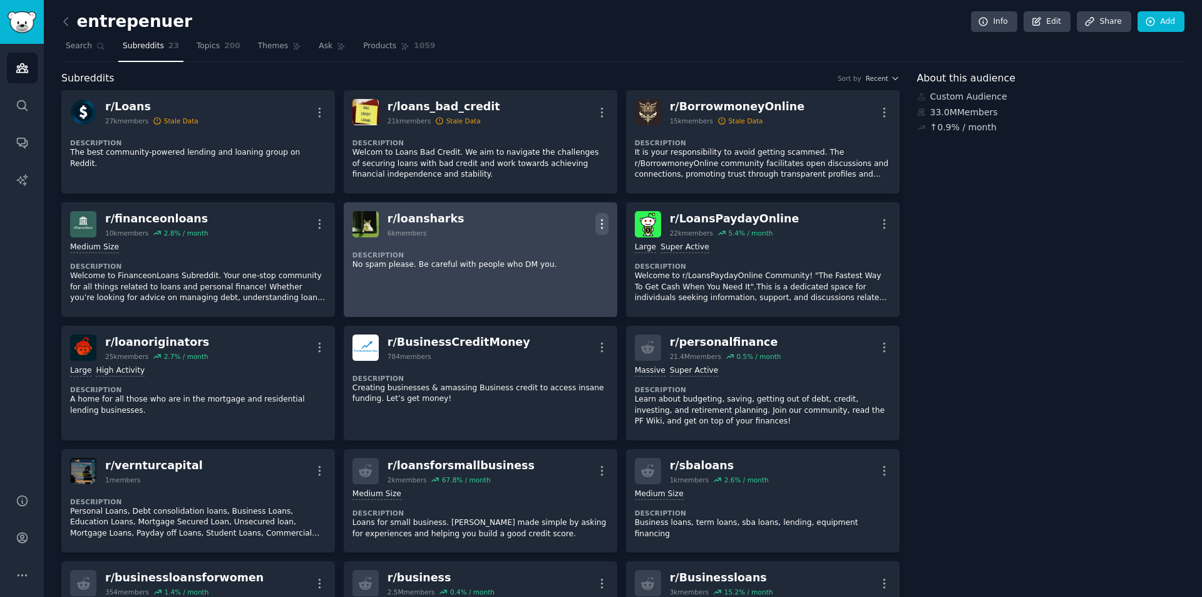
click at [604, 222] on icon "button" at bounding box center [601, 223] width 13 height 13
click at [550, 244] on p "Delete" at bounding box center [552, 250] width 29 height 13
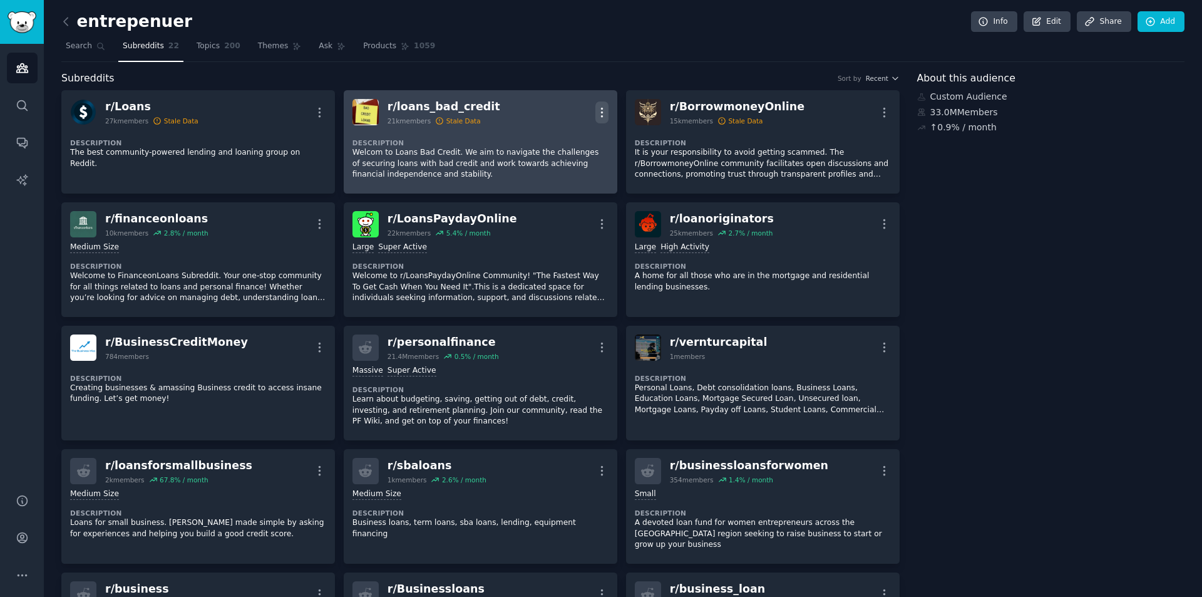
click at [602, 115] on icon "button" at bounding box center [601, 112] width 13 height 13
click at [549, 163] on p "Delete" at bounding box center [552, 160] width 29 height 13
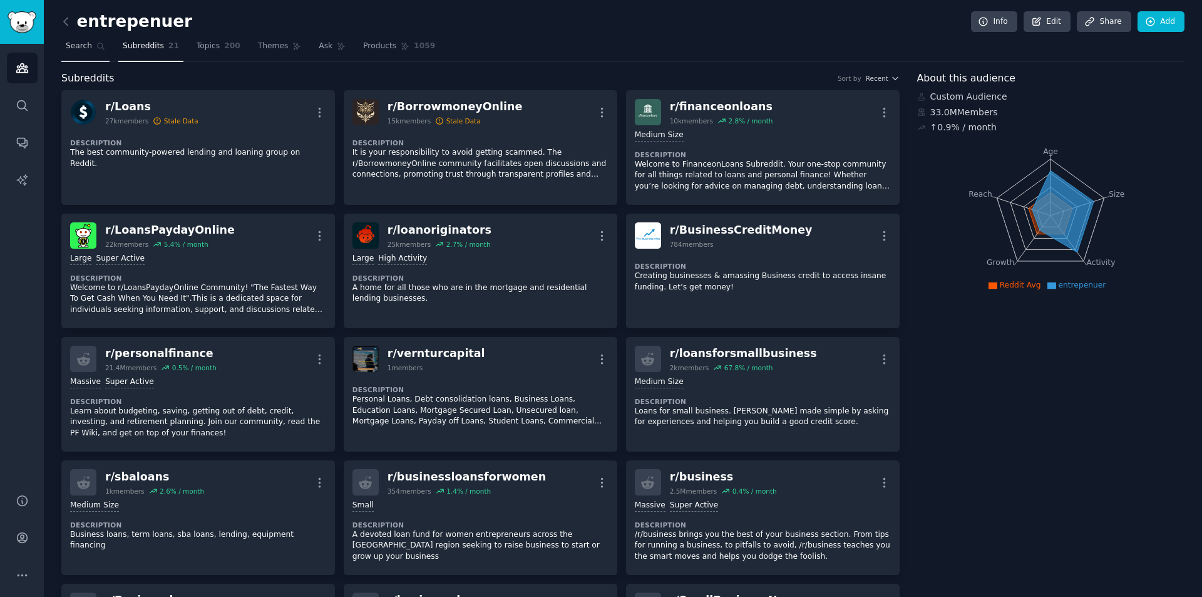
click at [70, 43] on span "Search" at bounding box center [79, 46] width 26 height 11
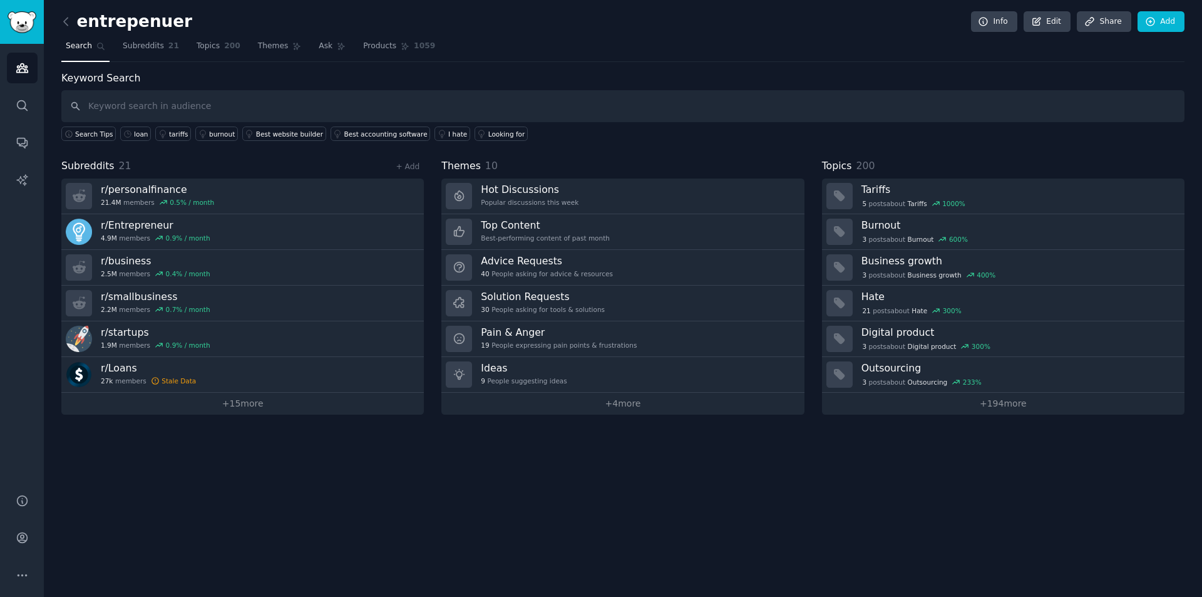
click at [197, 110] on input "text" at bounding box center [622, 106] width 1123 height 32
type input "equipment loan"
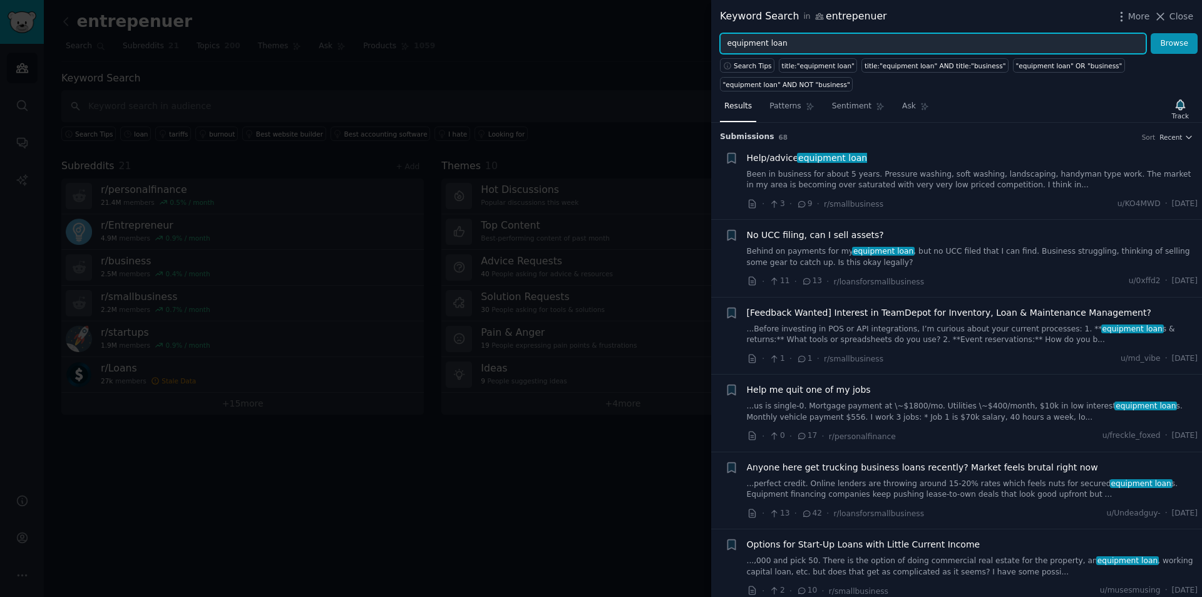
click at [798, 47] on input "equipment loan" at bounding box center [933, 43] width 426 height 21
type input "sba loan"
click at [1151, 33] on button "Browse" at bounding box center [1174, 43] width 47 height 21
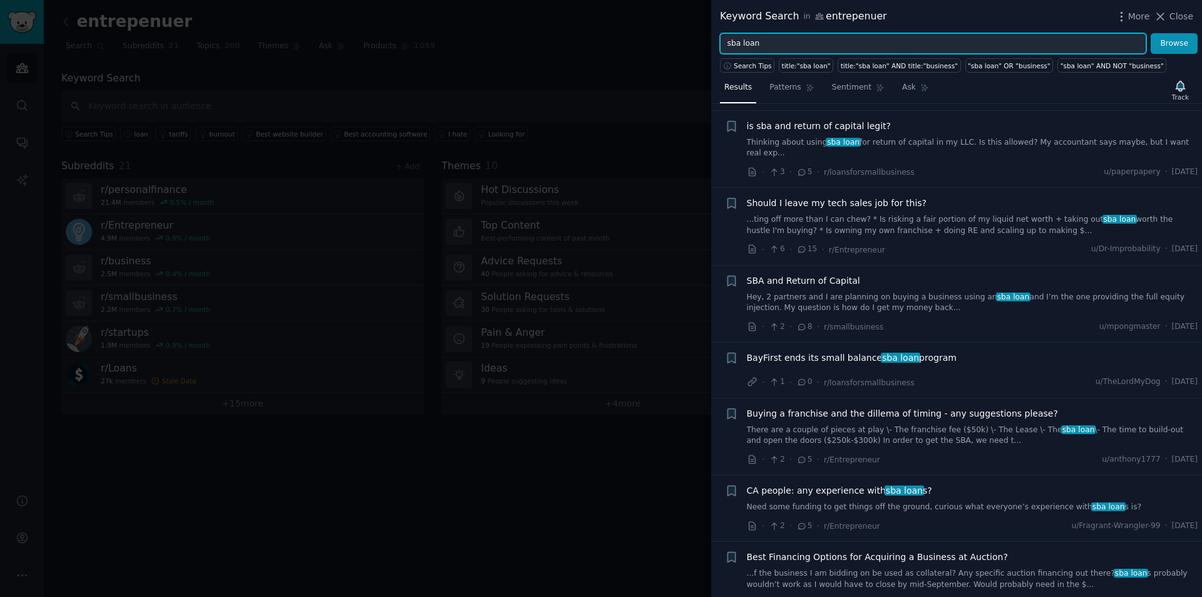
scroll to position [188, 0]
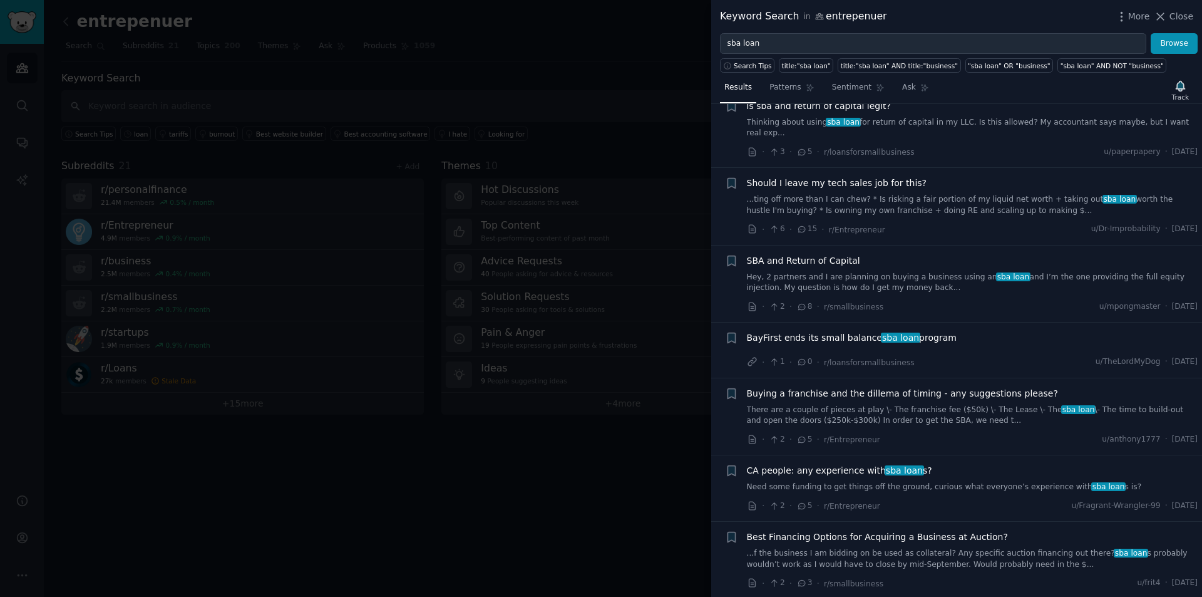
click at [961, 194] on link "...ting off more than I can chew? * Is risking a fair portion of my liquid net …" at bounding box center [972, 205] width 451 height 22
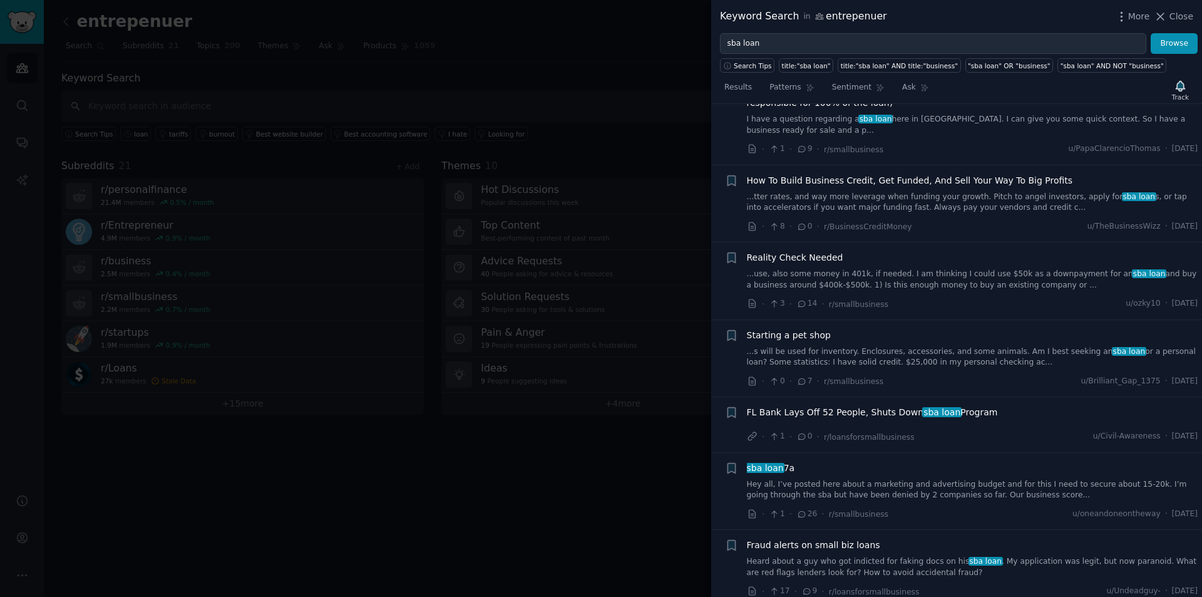
scroll to position [1243, 0]
